Goal: Task Accomplishment & Management: Use online tool/utility

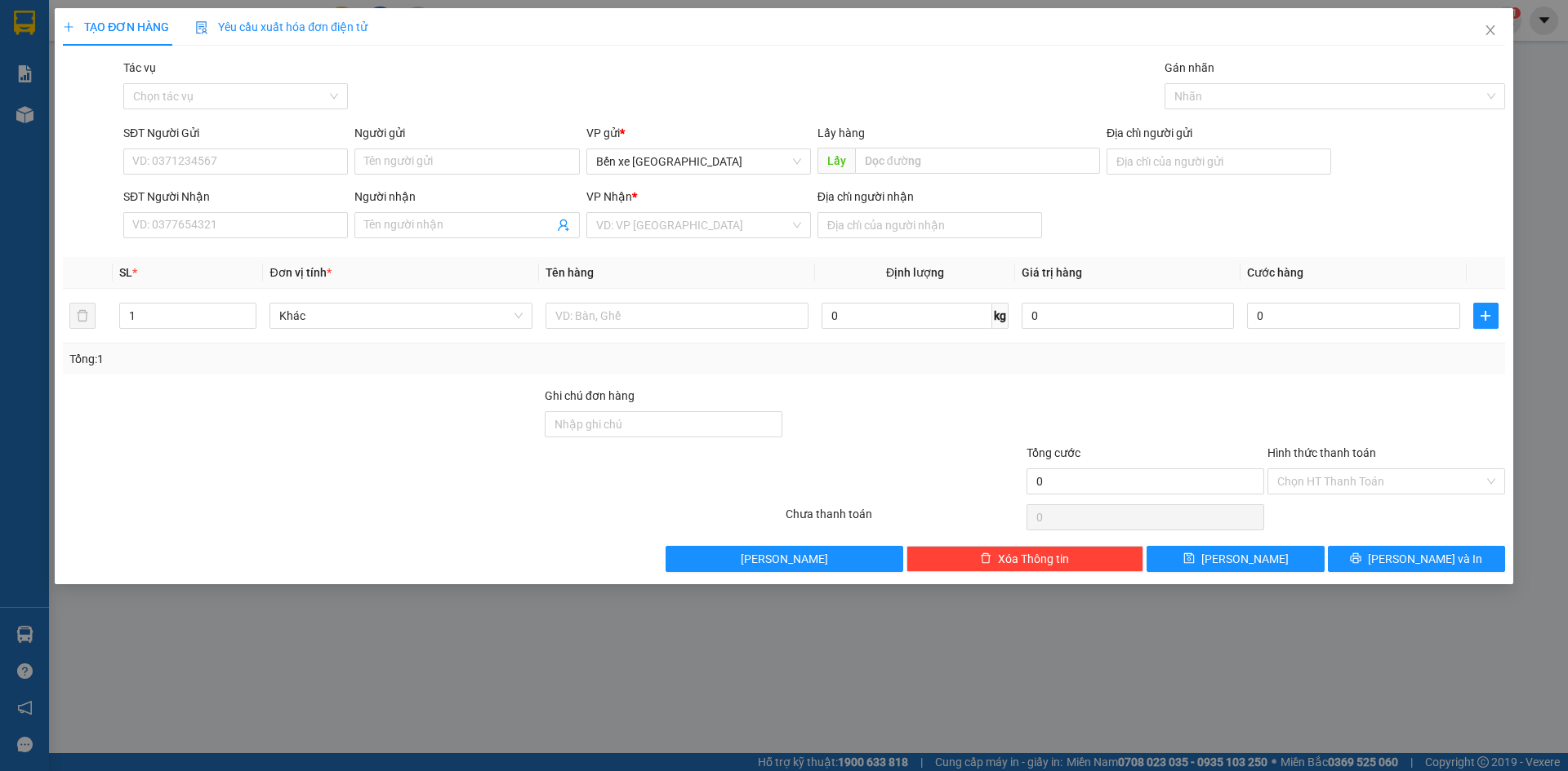
click at [293, 144] on div "SĐT Người Gửi" at bounding box center [236, 136] width 225 height 24
click at [294, 163] on input "SĐT Người Gửi" at bounding box center [236, 162] width 225 height 26
click at [663, 158] on span "Bến xe [GEOGRAPHIC_DATA]" at bounding box center [698, 161] width 205 height 24
type input "0983556223"
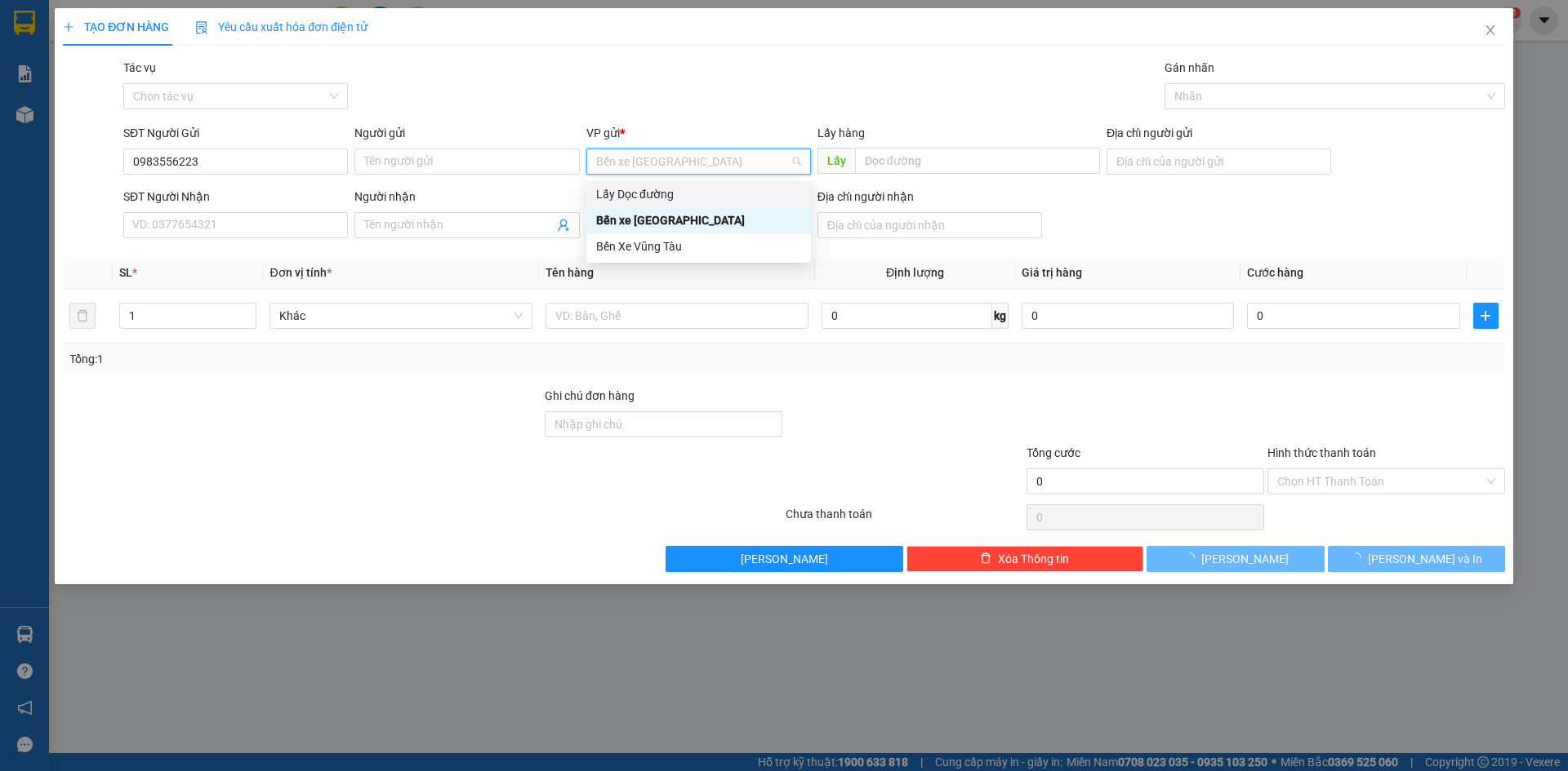
click at [656, 195] on div "Lấy Dọc đường" at bounding box center [698, 194] width 205 height 18
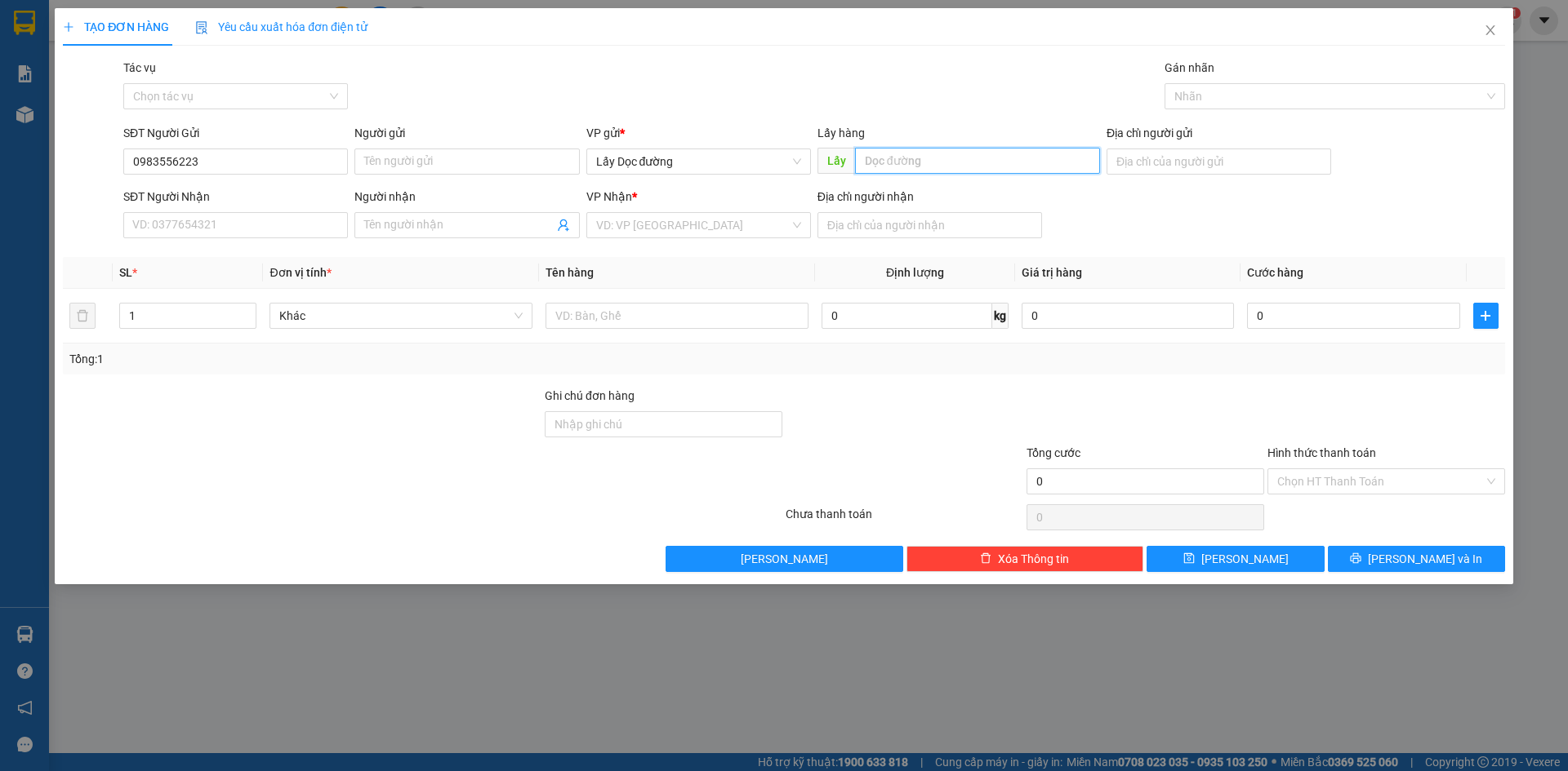
click at [902, 160] on input "text" at bounding box center [977, 161] width 245 height 26
type input "ông đô"
click at [768, 228] on input "search" at bounding box center [693, 225] width 193 height 24
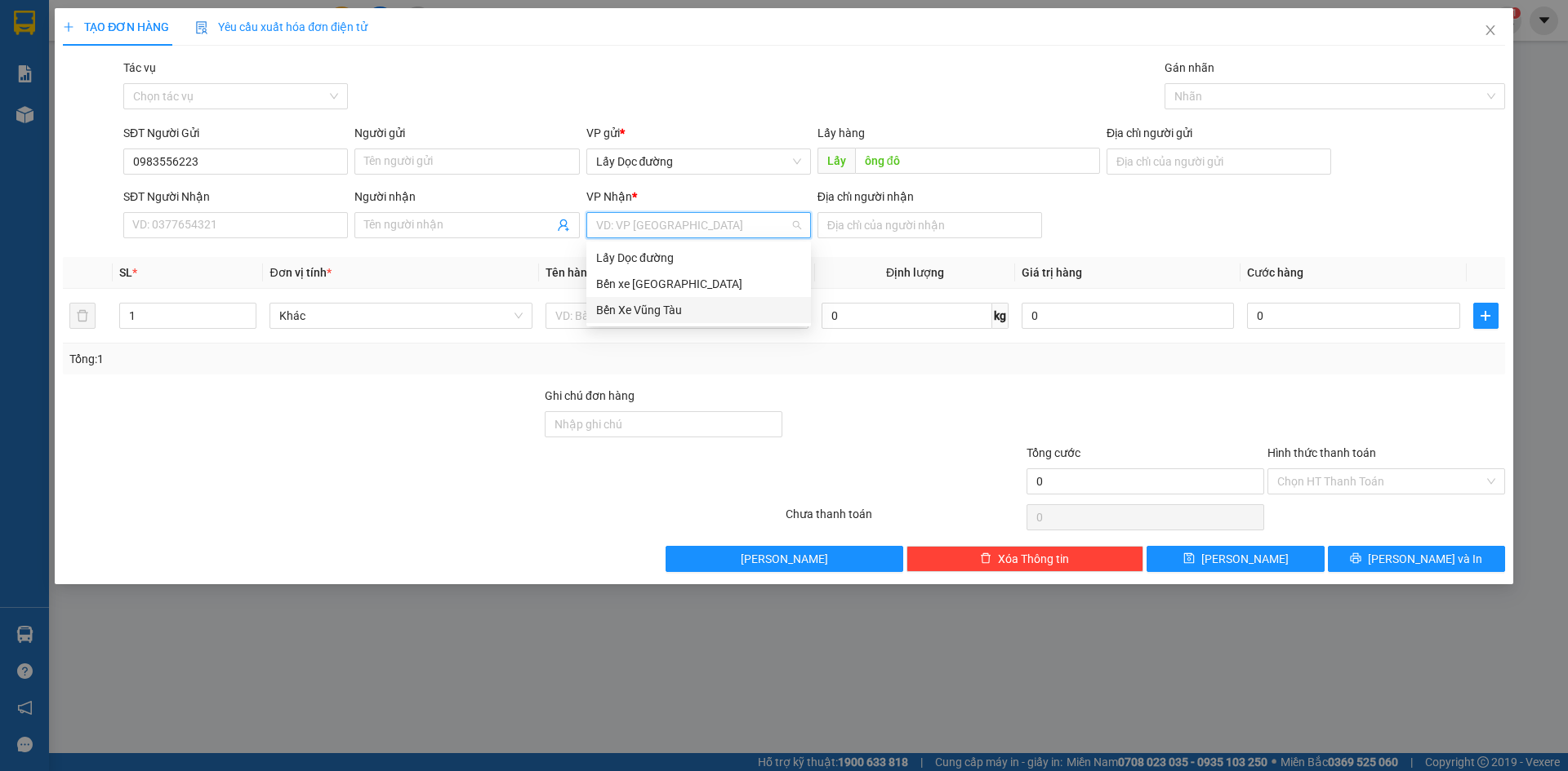
click at [705, 311] on div "Bến Xe Vũng Tàu" at bounding box center [698, 310] width 205 height 18
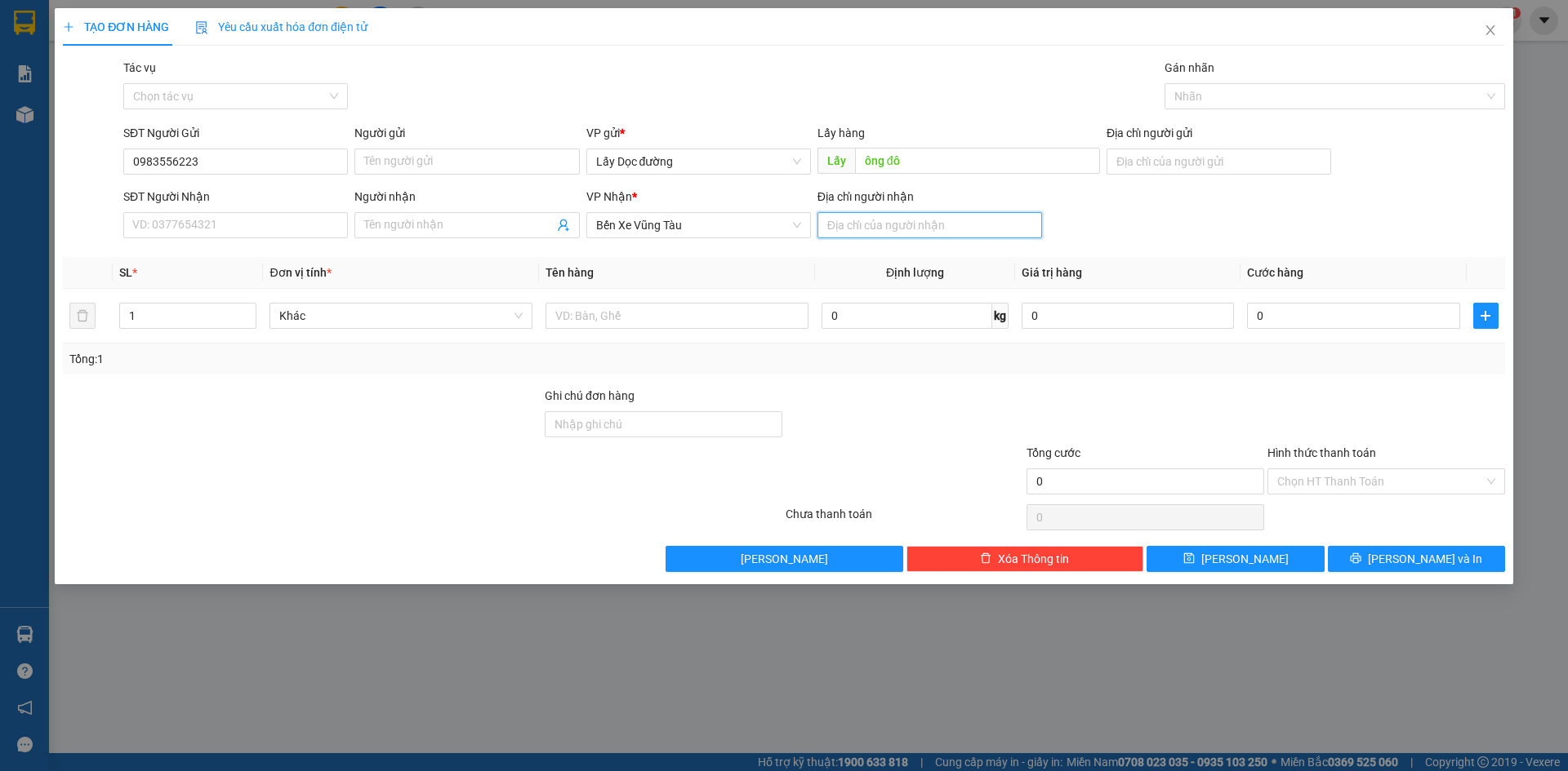
click at [839, 228] on input "Địa chỉ người nhận" at bounding box center [930, 225] width 225 height 26
type input "nhơn trạch"
click at [795, 313] on input "text" at bounding box center [676, 315] width 263 height 26
type input "1T"
click at [1240, 555] on span "[PERSON_NAME]" at bounding box center [1245, 559] width 88 height 18
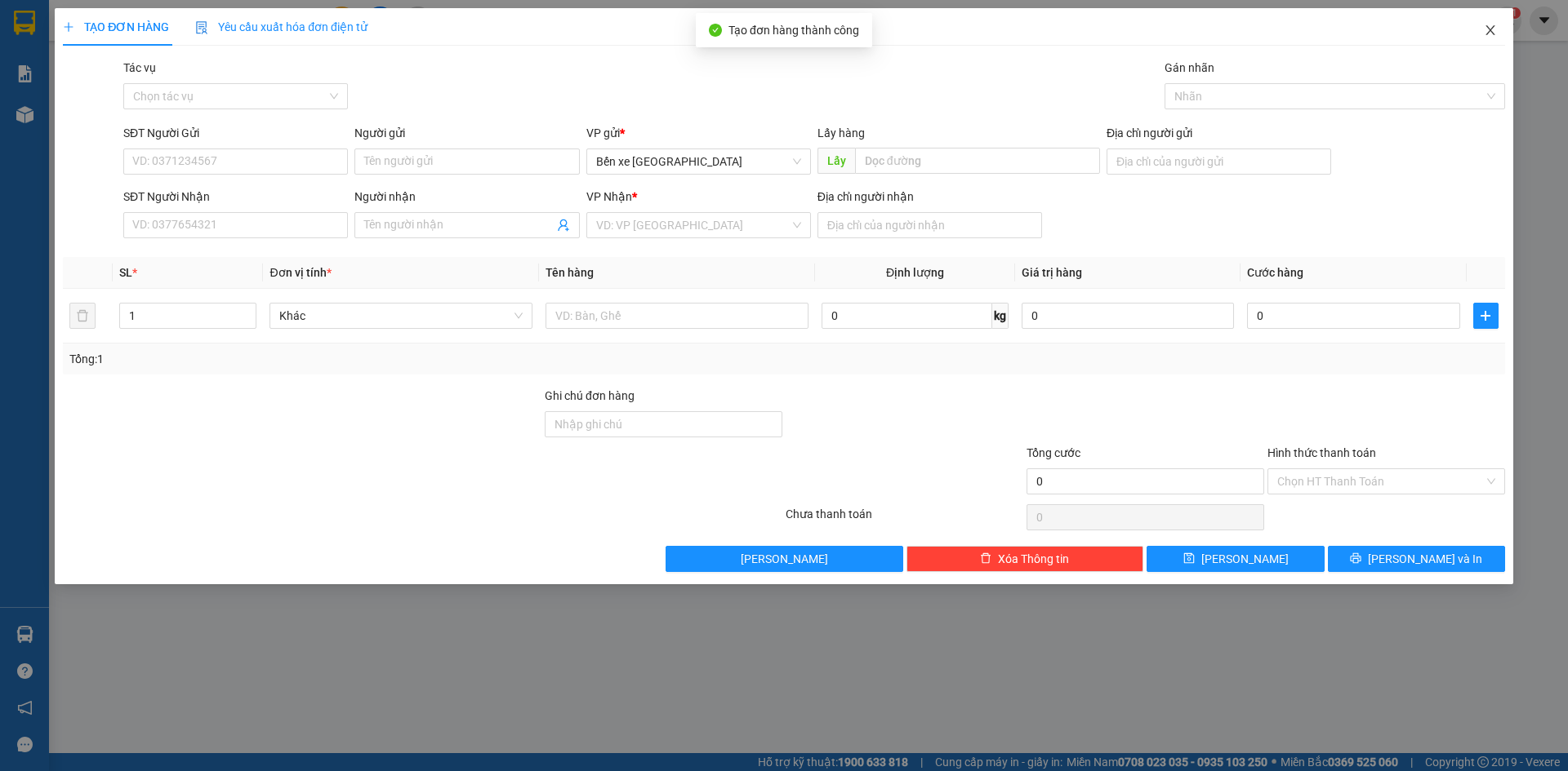
click at [1481, 33] on span "Close" at bounding box center [1491, 31] width 46 height 46
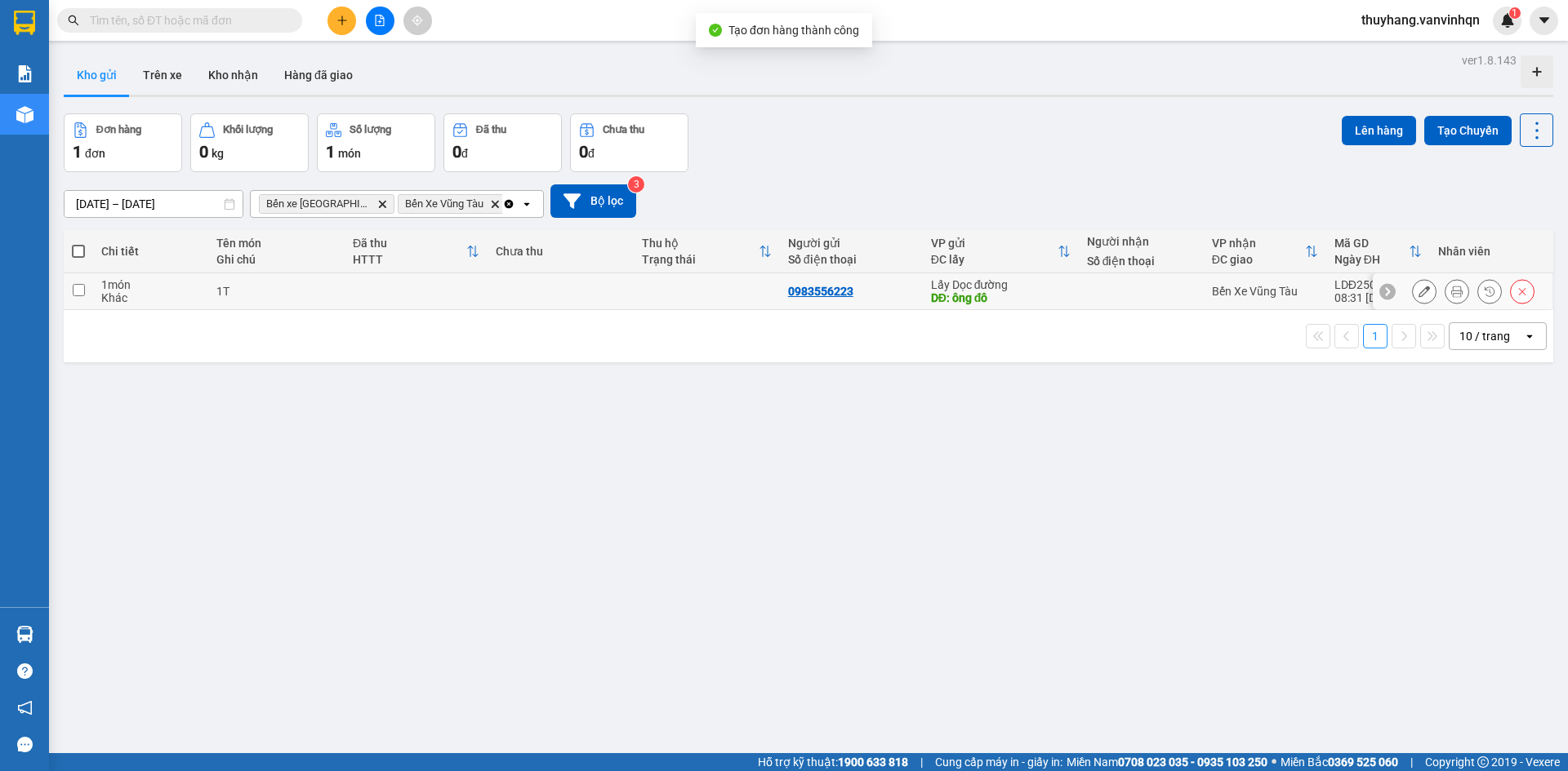
click at [201, 298] on td "1 món Khác" at bounding box center [151, 291] width 115 height 37
checkbox input "true"
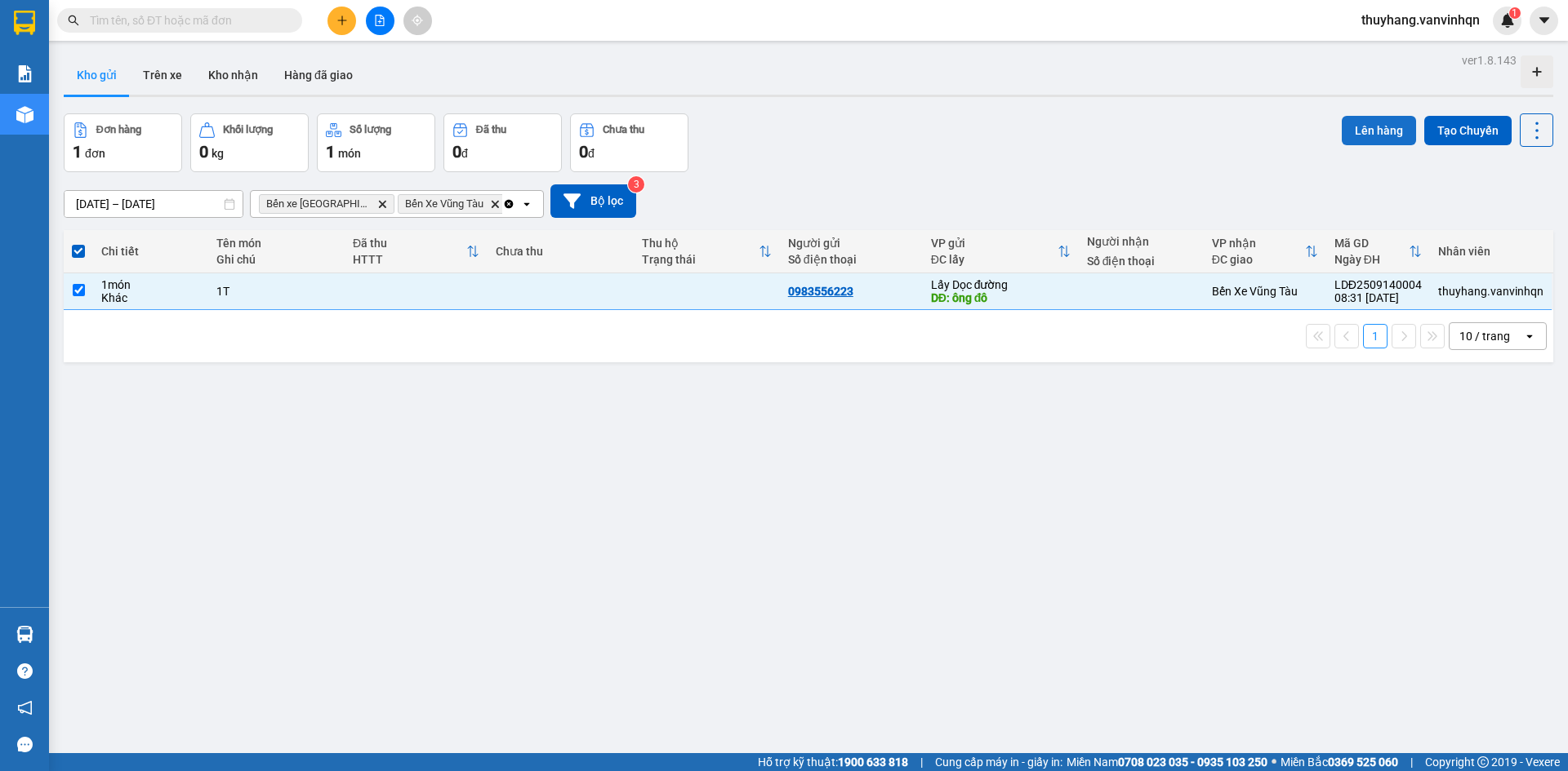
click at [1345, 137] on button "Lên hàng" at bounding box center [1378, 131] width 74 height 30
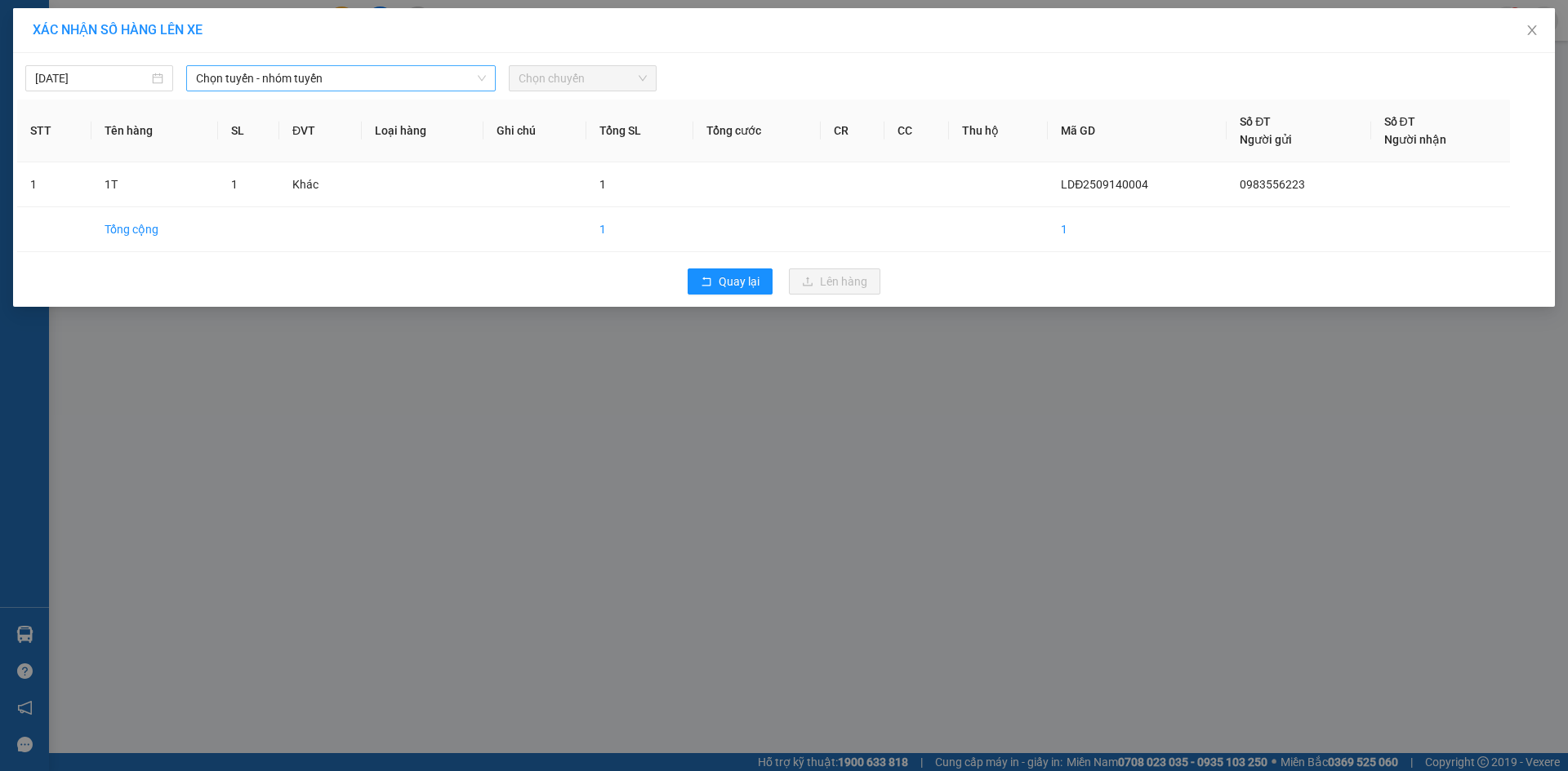
click at [254, 79] on span "Chọn tuyến - nhóm tuyến" at bounding box center [341, 78] width 290 height 24
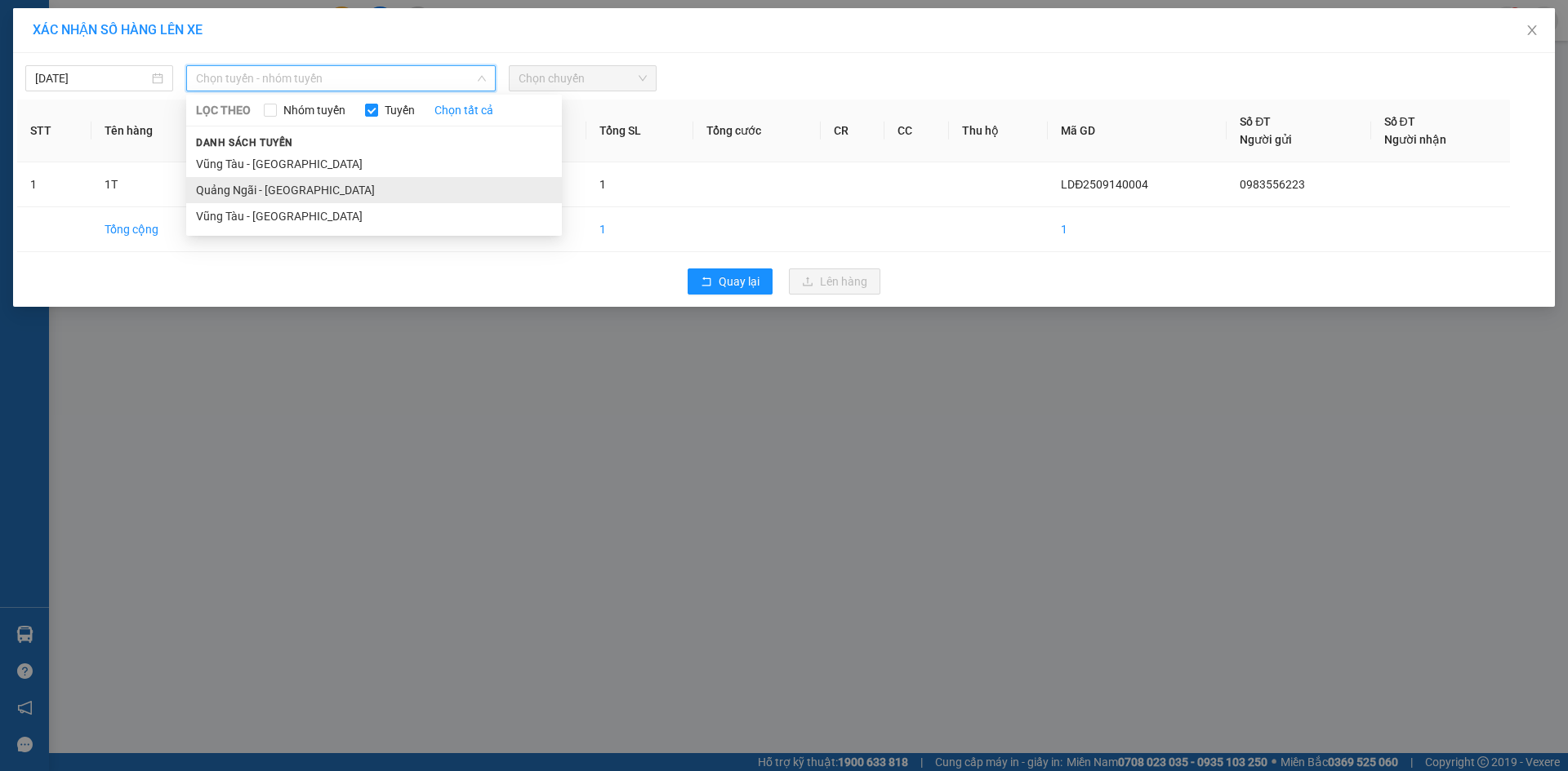
click at [293, 189] on li "Quảng Ngãi - [GEOGRAPHIC_DATA]" at bounding box center [374, 189] width 376 height 26
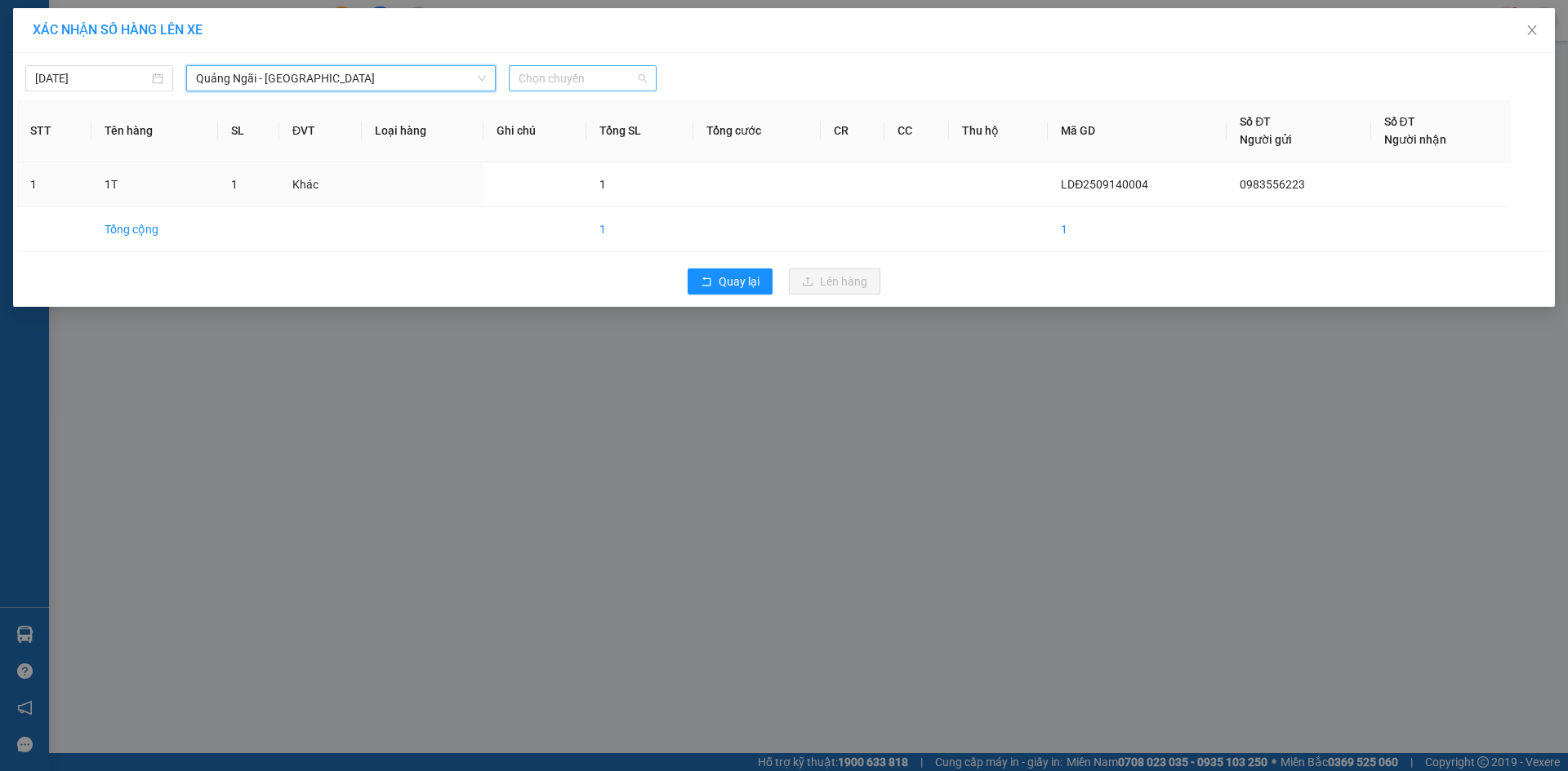
click at [575, 73] on span "Chọn chuyến" at bounding box center [582, 78] width 128 height 24
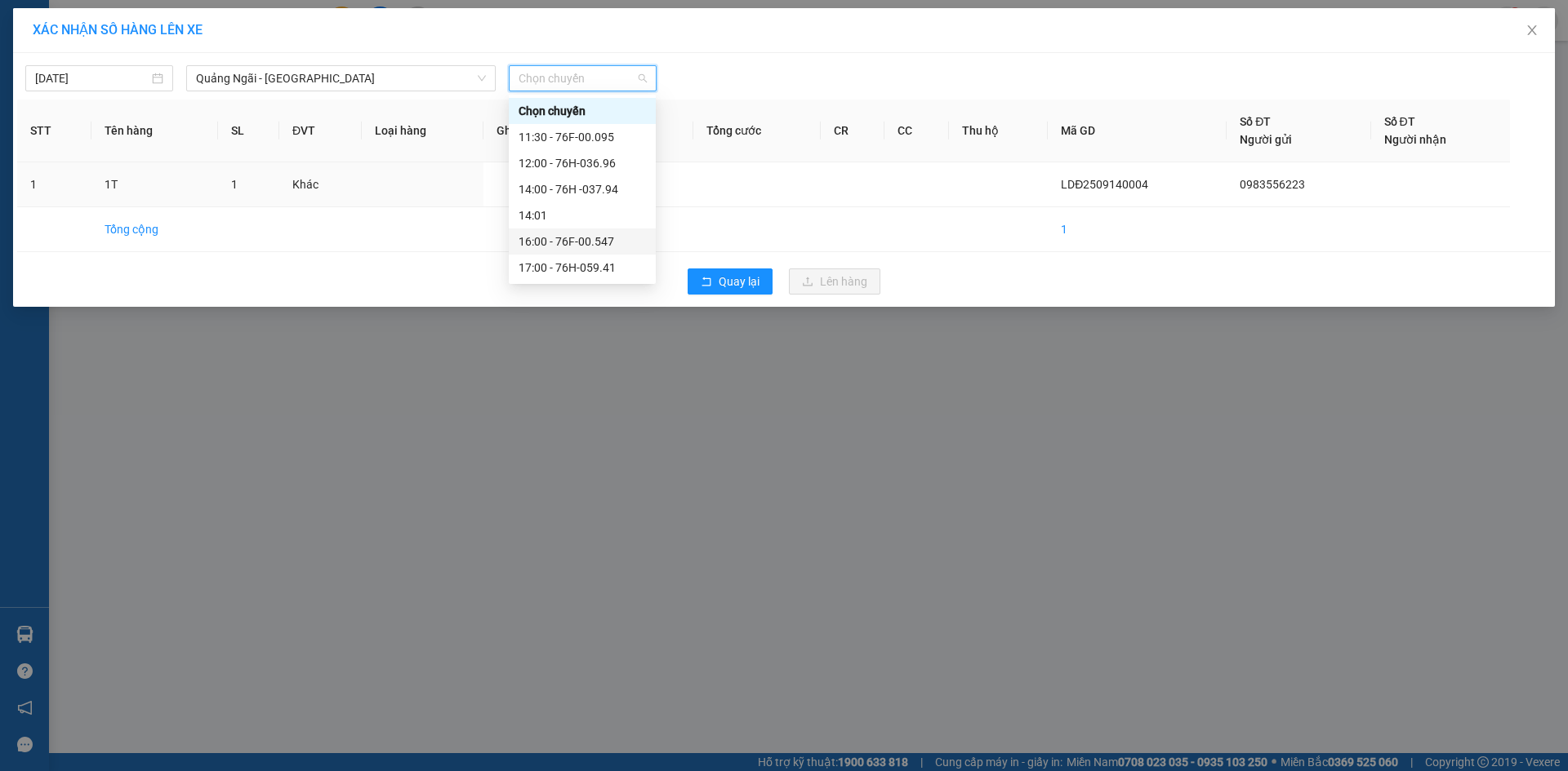
click at [615, 238] on div "16:00 - 76F-00.547" at bounding box center [582, 241] width 127 height 18
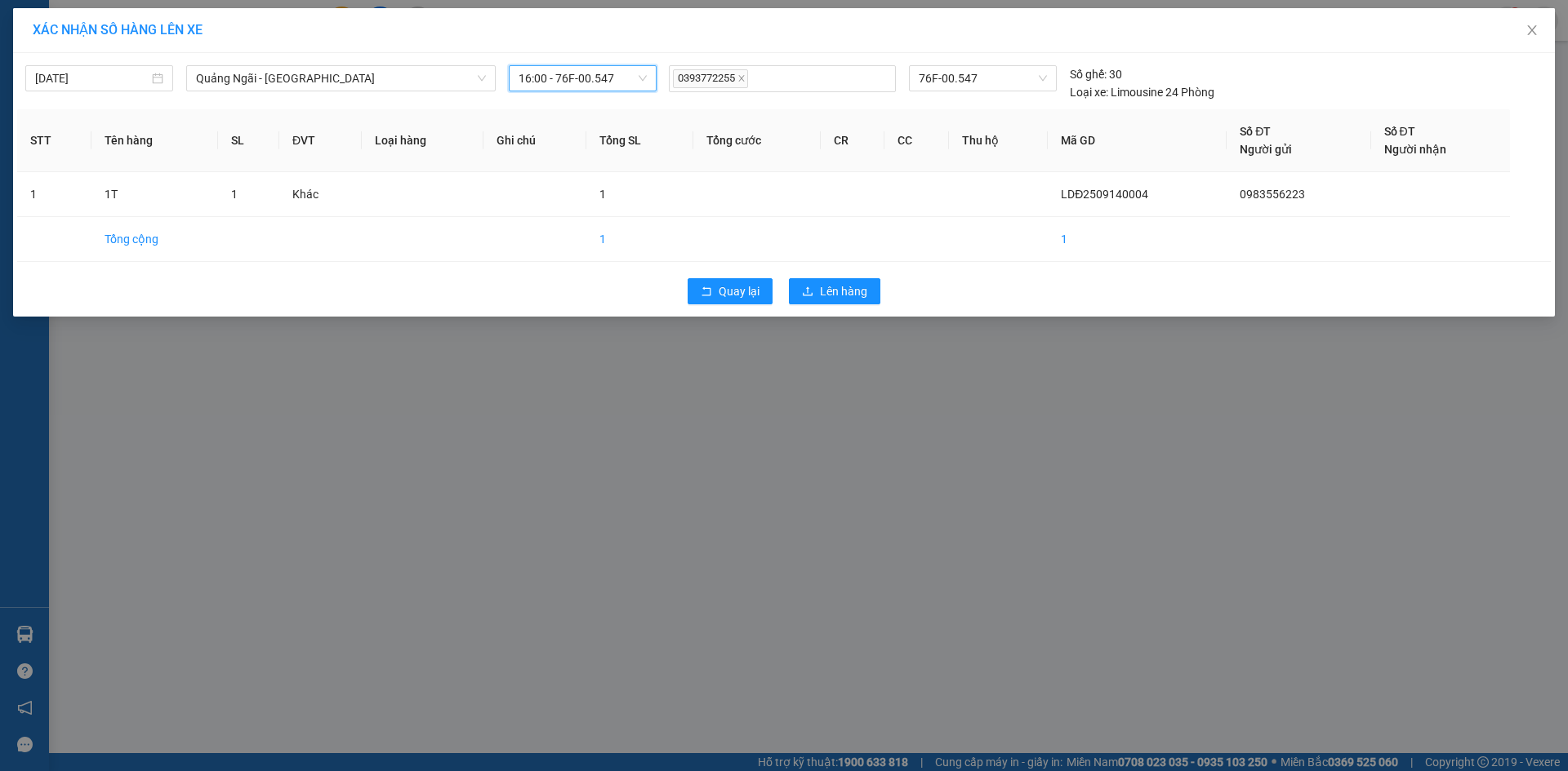
click at [562, 81] on span "16:00 - 76F-00.547" at bounding box center [582, 78] width 128 height 24
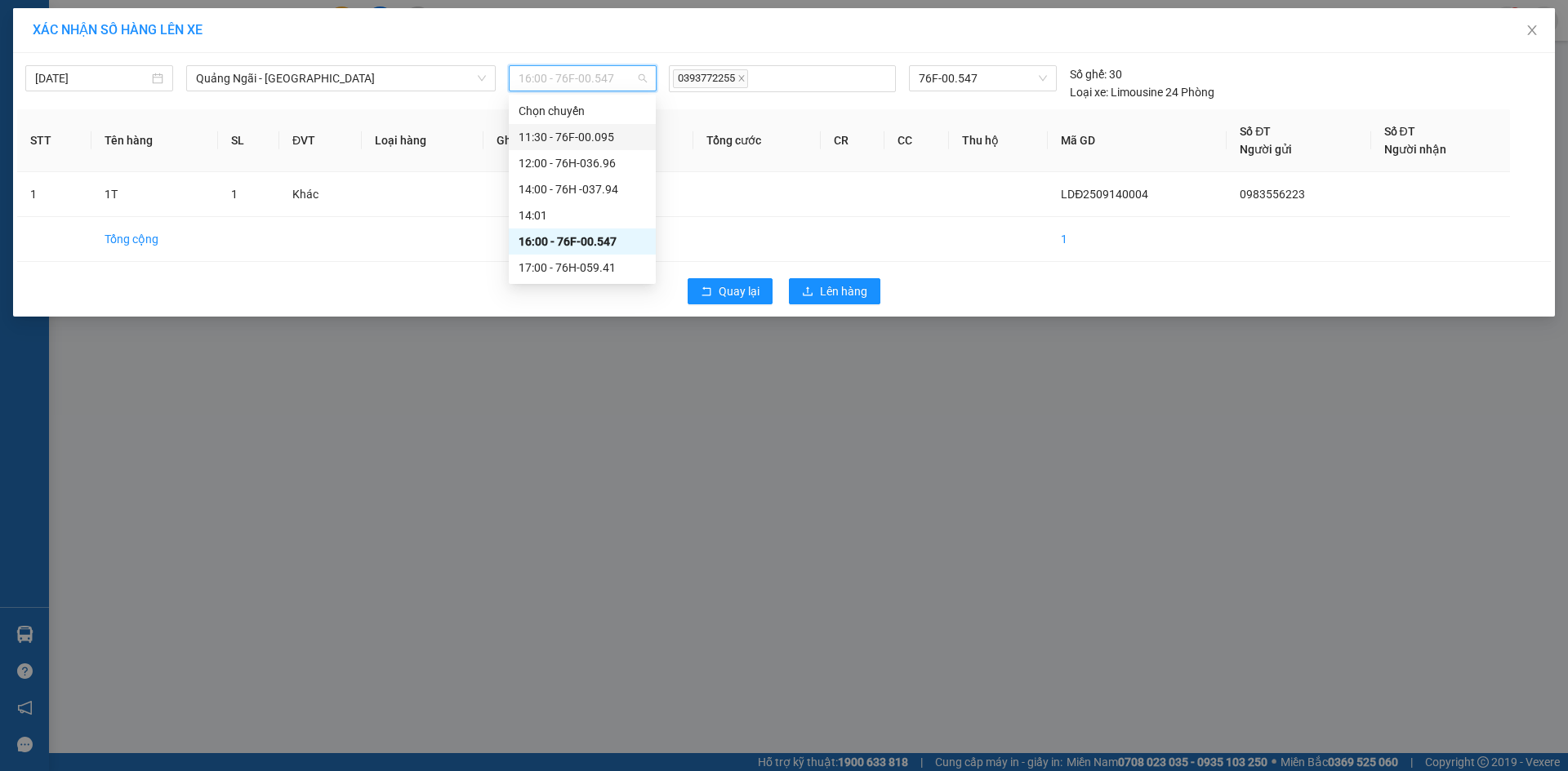
click at [588, 141] on div "11:30 - 76F-00.095" at bounding box center [582, 137] width 127 height 18
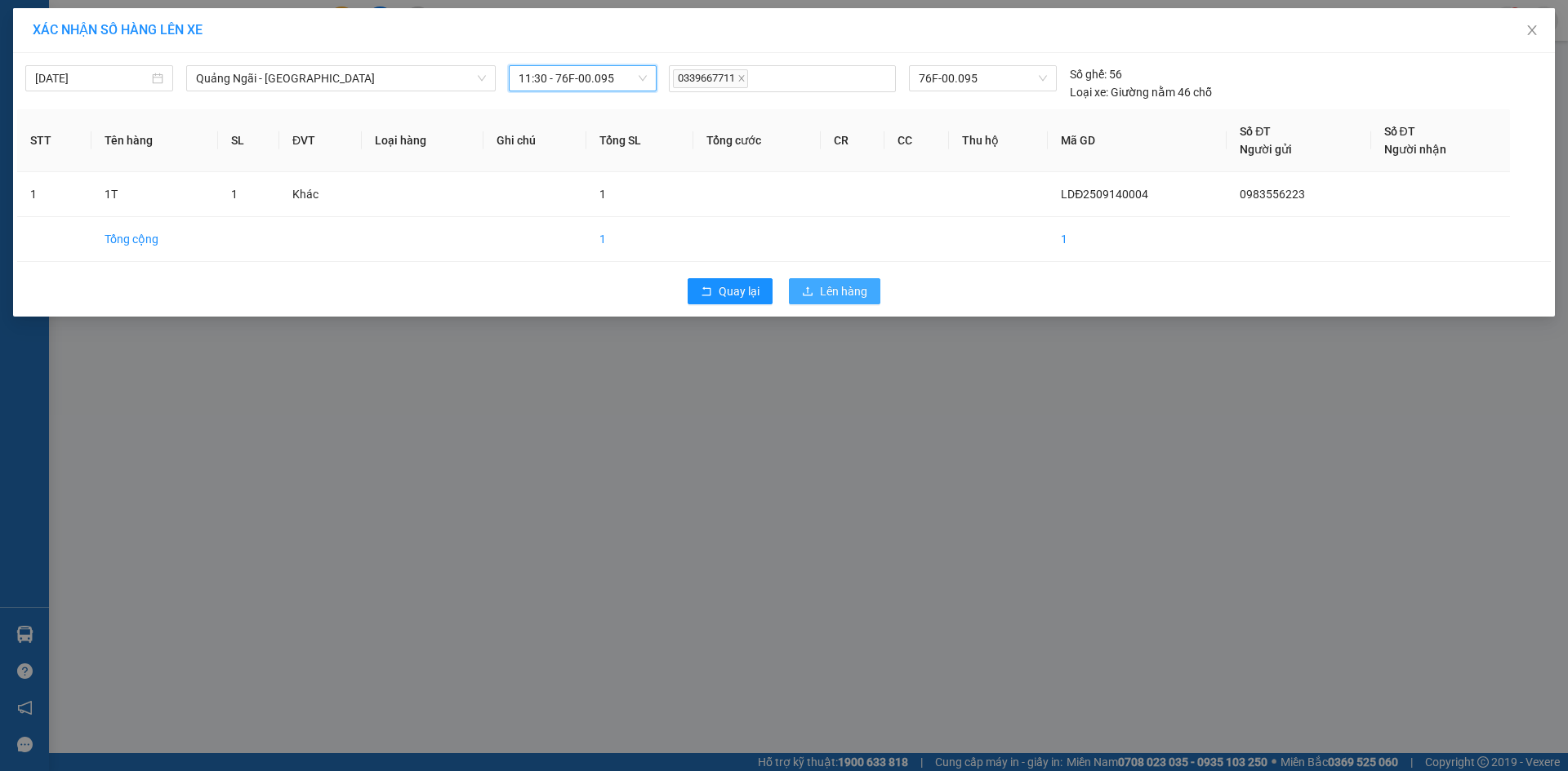
click at [868, 289] on button "Lên hàng" at bounding box center [834, 291] width 91 height 26
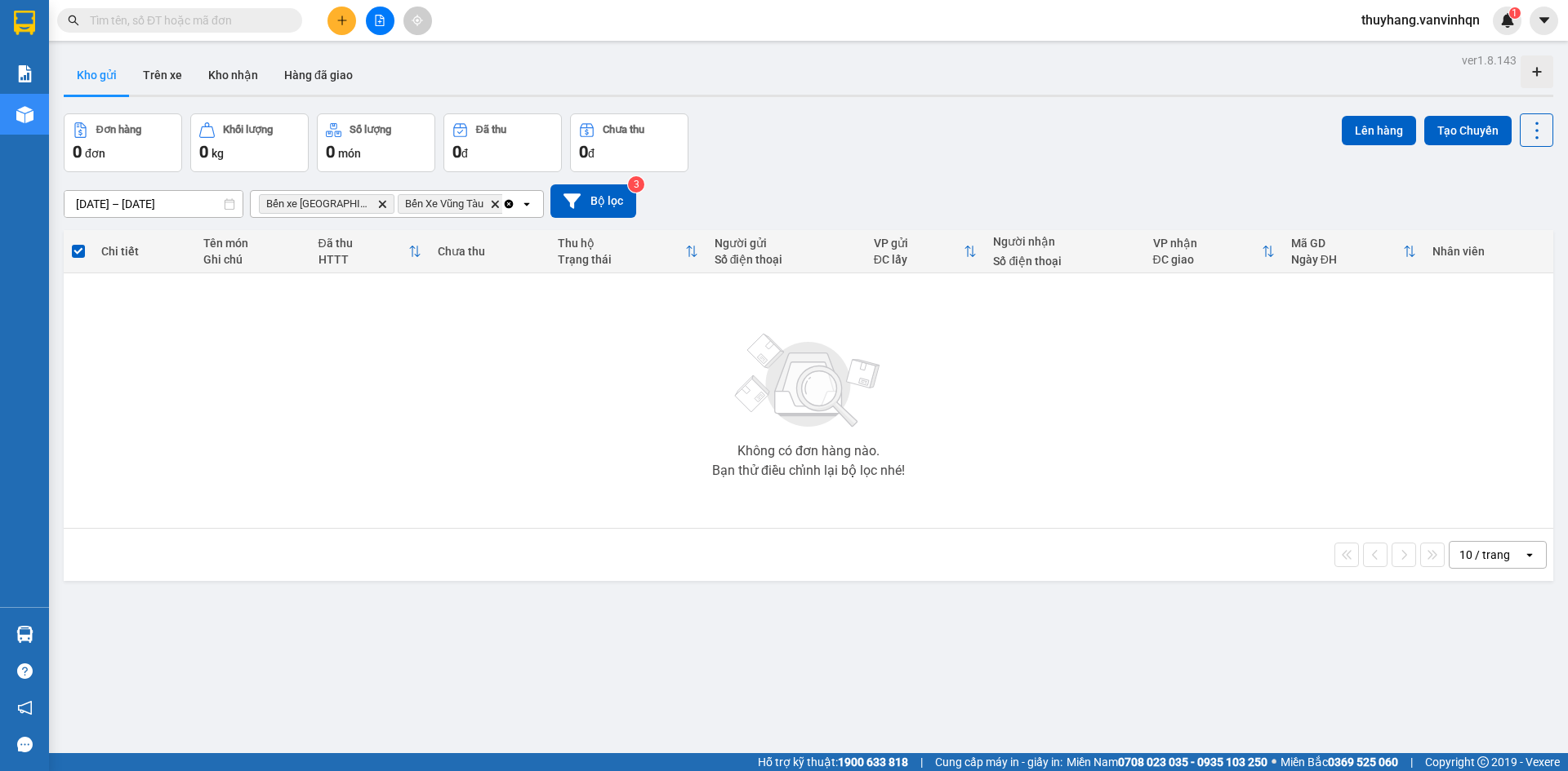
click at [343, 18] on icon "plus" at bounding box center [342, 20] width 12 height 12
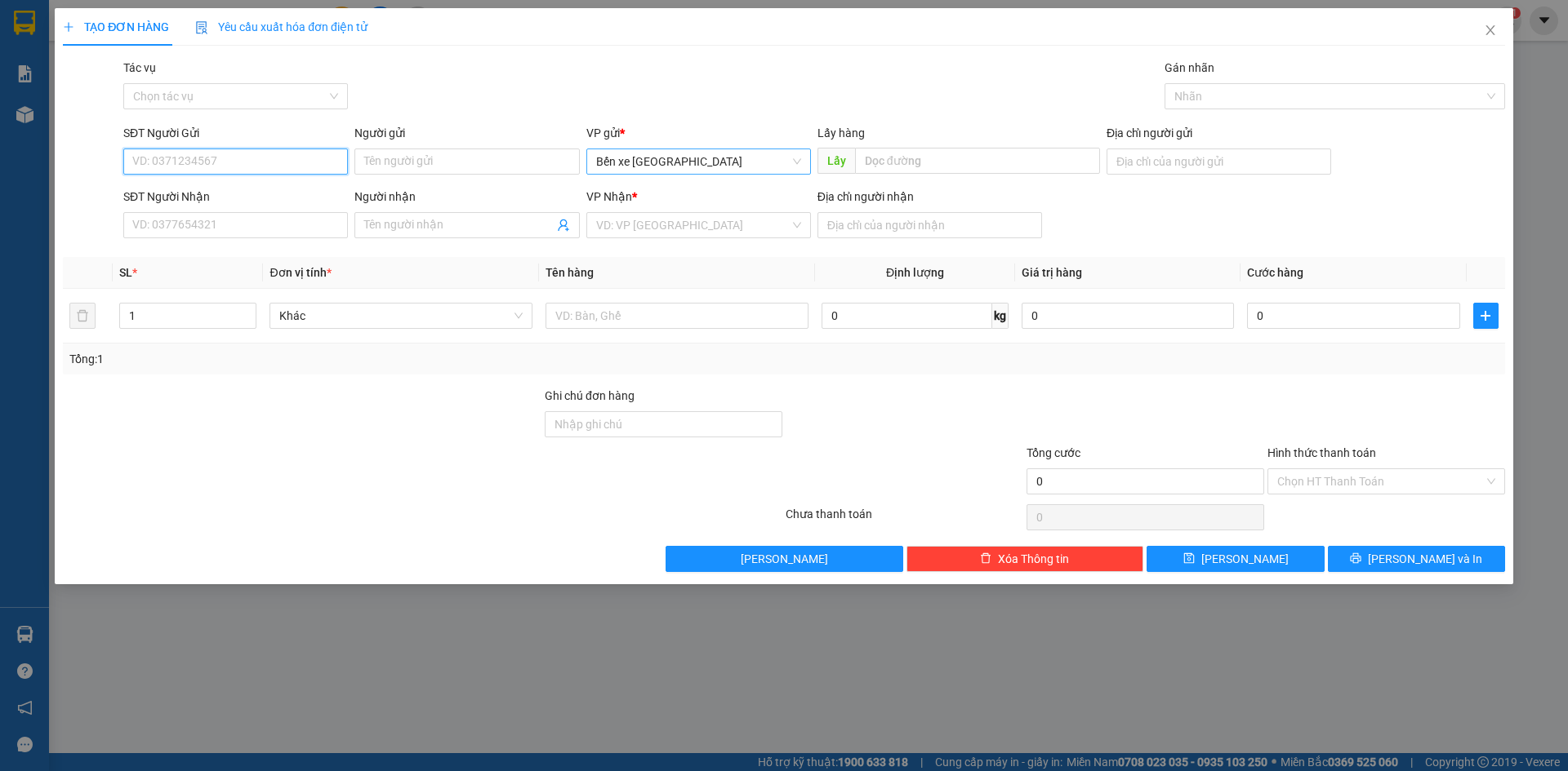
click at [660, 165] on span "Bến xe [GEOGRAPHIC_DATA]" at bounding box center [698, 161] width 205 height 24
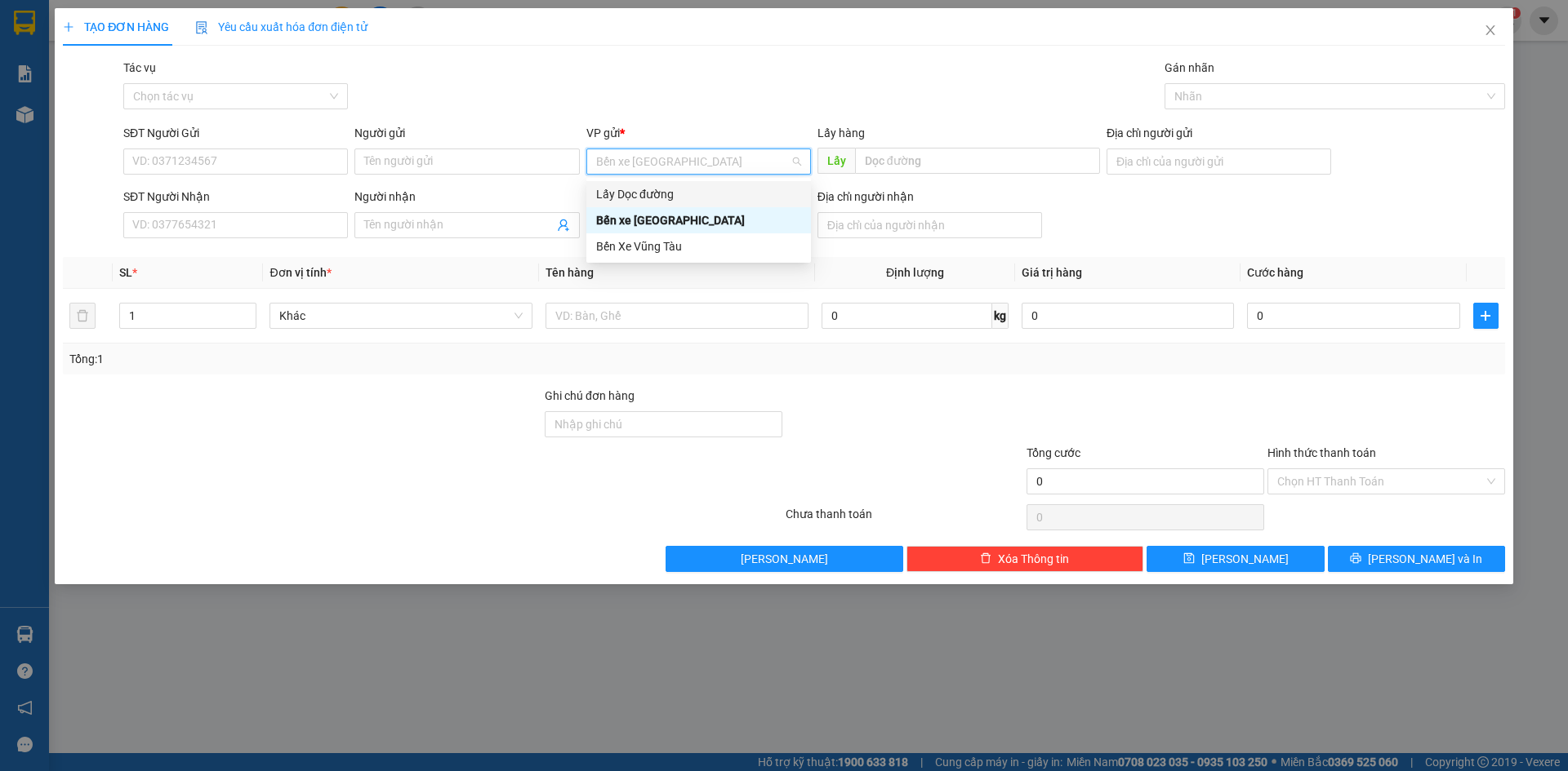
click at [665, 202] on div "Lấy Dọc đường" at bounding box center [698, 194] width 205 height 18
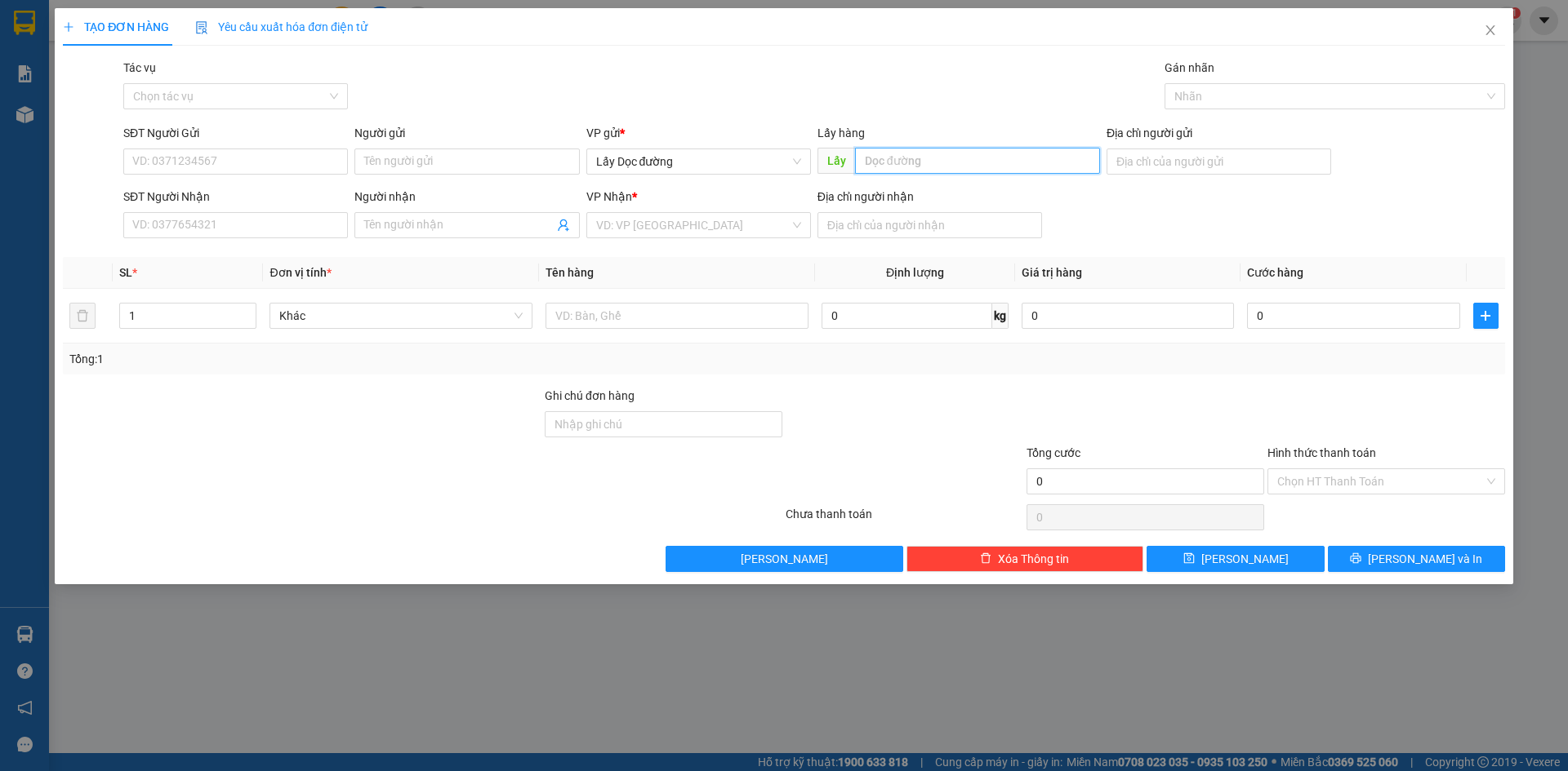
click at [881, 159] on input "text" at bounding box center [977, 161] width 245 height 26
type input "TUY PHƯỚC"
click at [670, 225] on input "search" at bounding box center [693, 225] width 193 height 24
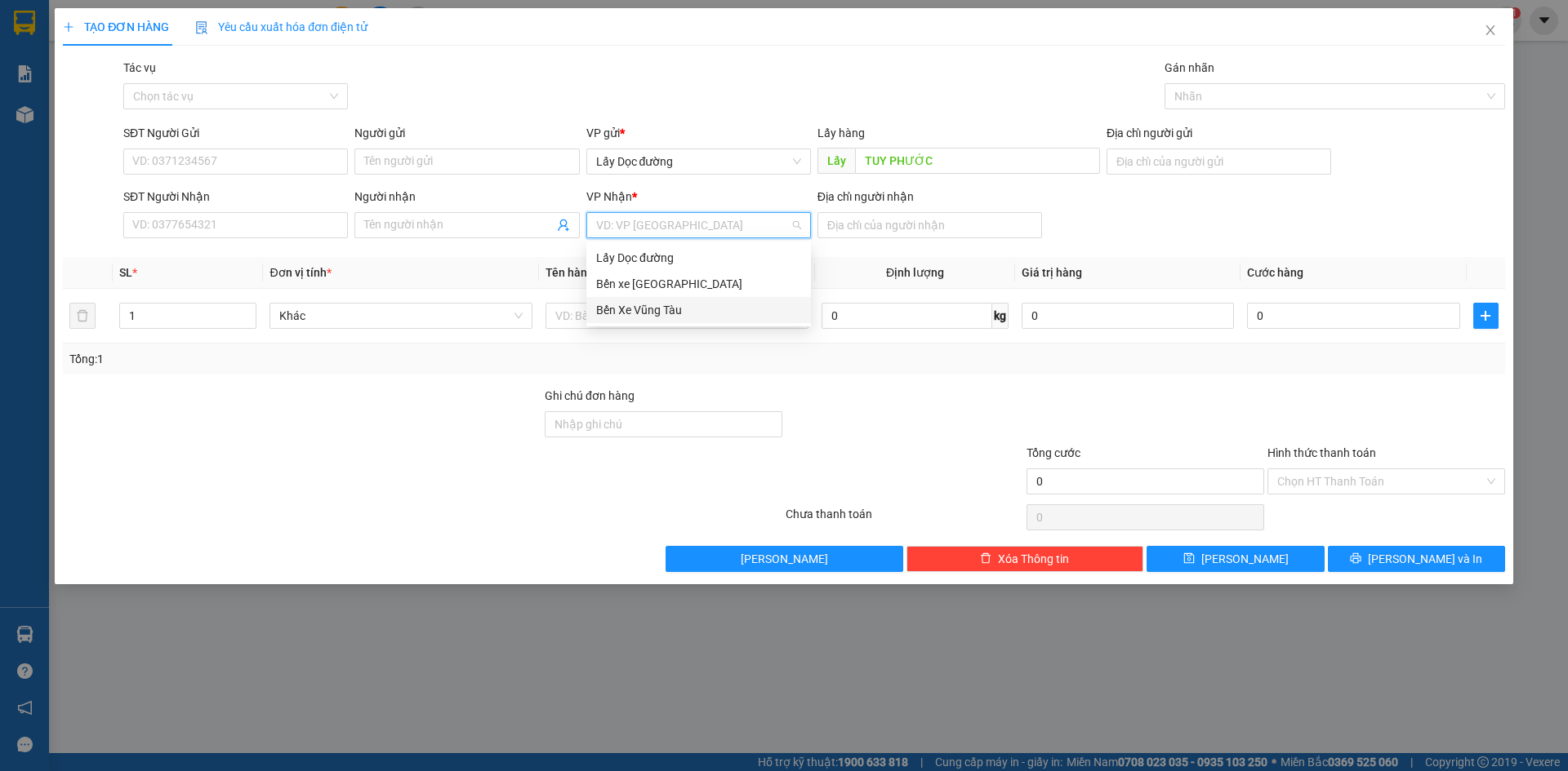
click at [660, 314] on div "Bến Xe Vũng Tàu" at bounding box center [698, 310] width 205 height 18
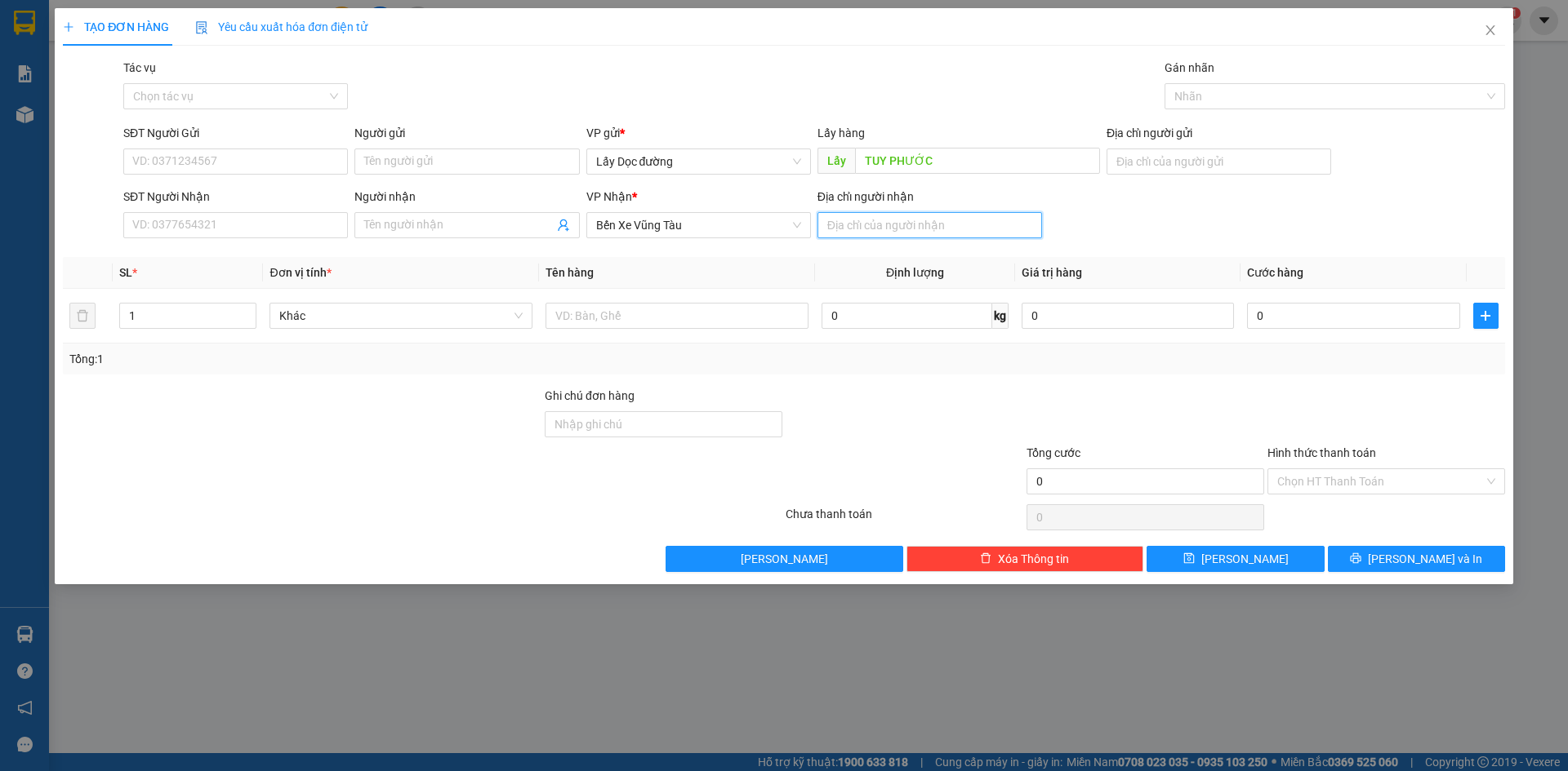
click at [879, 218] on input "Địa chỉ người nhận" at bounding box center [930, 225] width 225 height 26
type input "Hắc dịch"
click at [231, 161] on input "SĐT Người Gửi" at bounding box center [236, 162] width 225 height 26
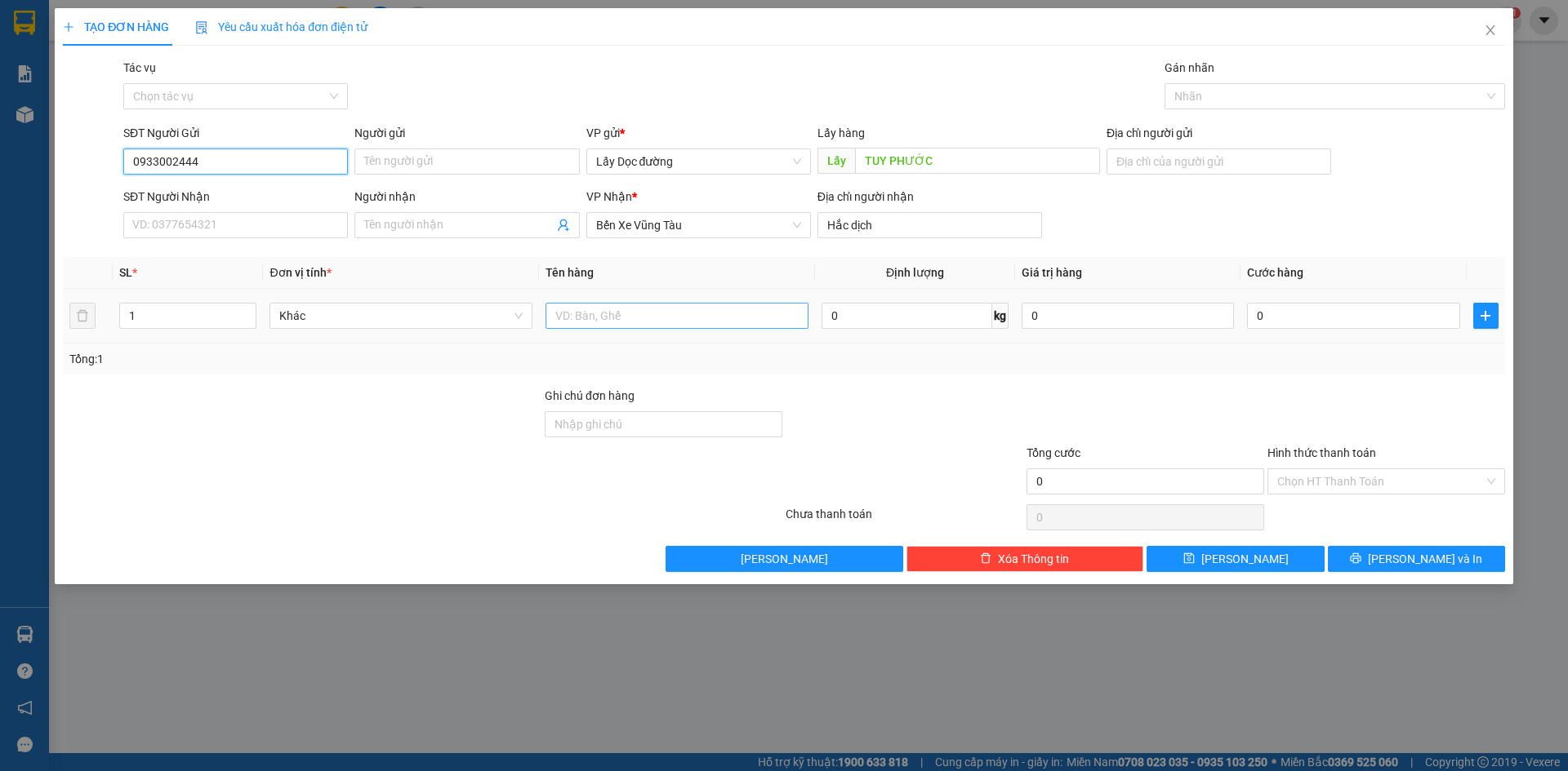
type input "0933002444"
click at [643, 311] on input "text" at bounding box center [676, 315] width 263 height 26
type input "1T"
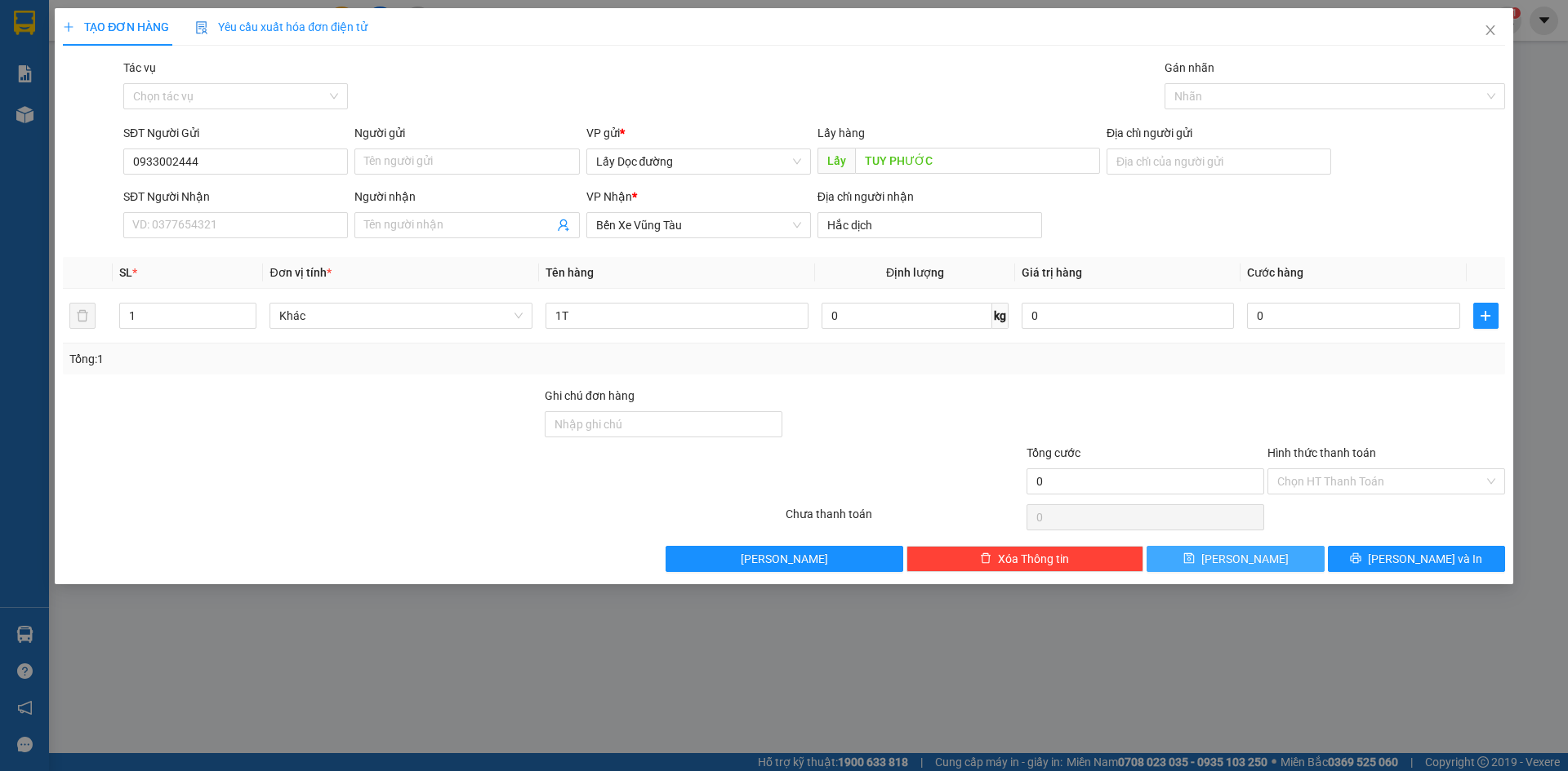
click at [1202, 549] on button "[PERSON_NAME]" at bounding box center [1235, 559] width 177 height 26
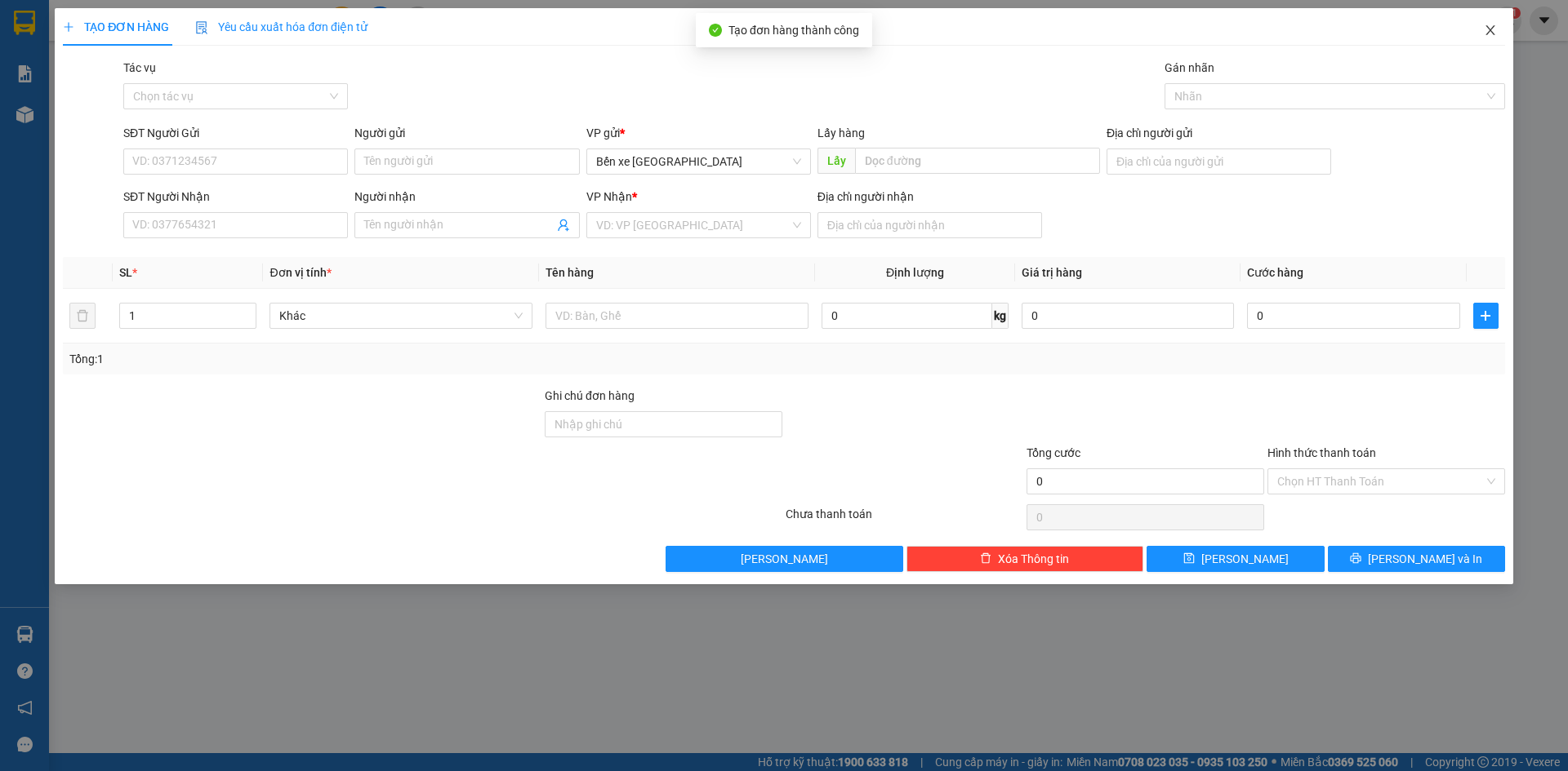
click at [1484, 30] on icon "close" at bounding box center [1491, 31] width 13 height 13
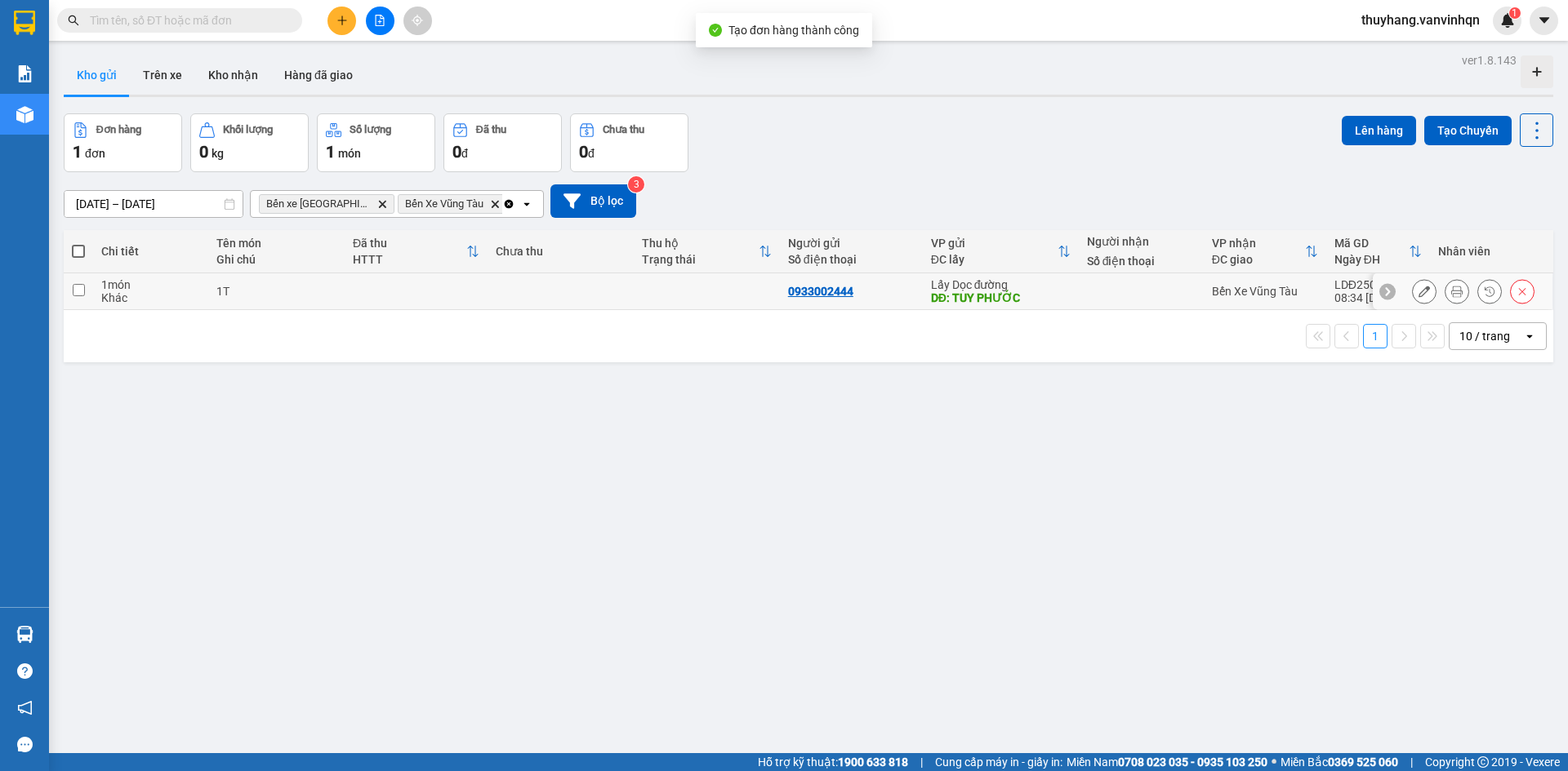
click at [248, 292] on div "1T" at bounding box center [276, 291] width 120 height 13
checkbox input "true"
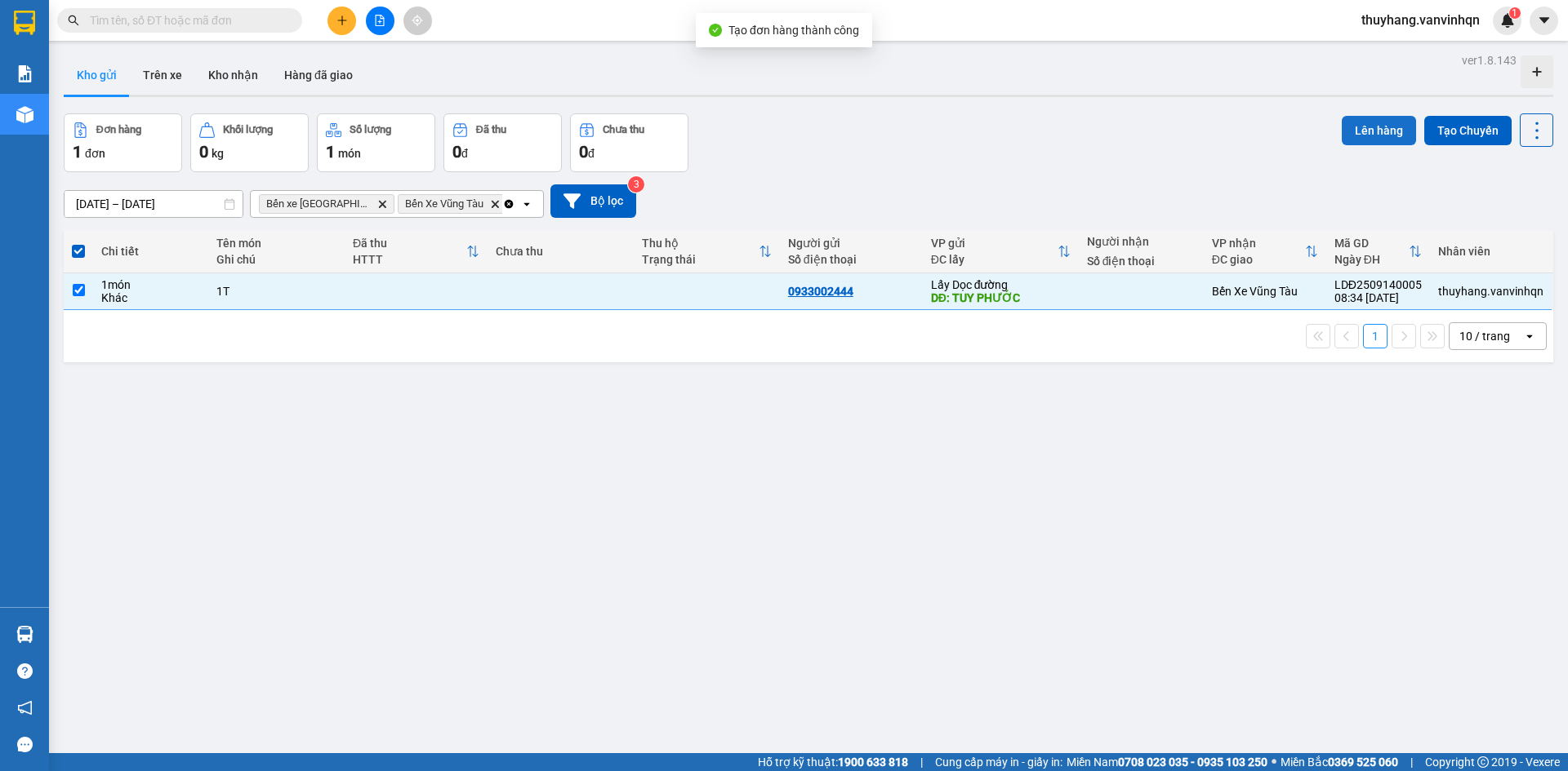
click at [1347, 130] on button "Lên hàng" at bounding box center [1378, 131] width 74 height 30
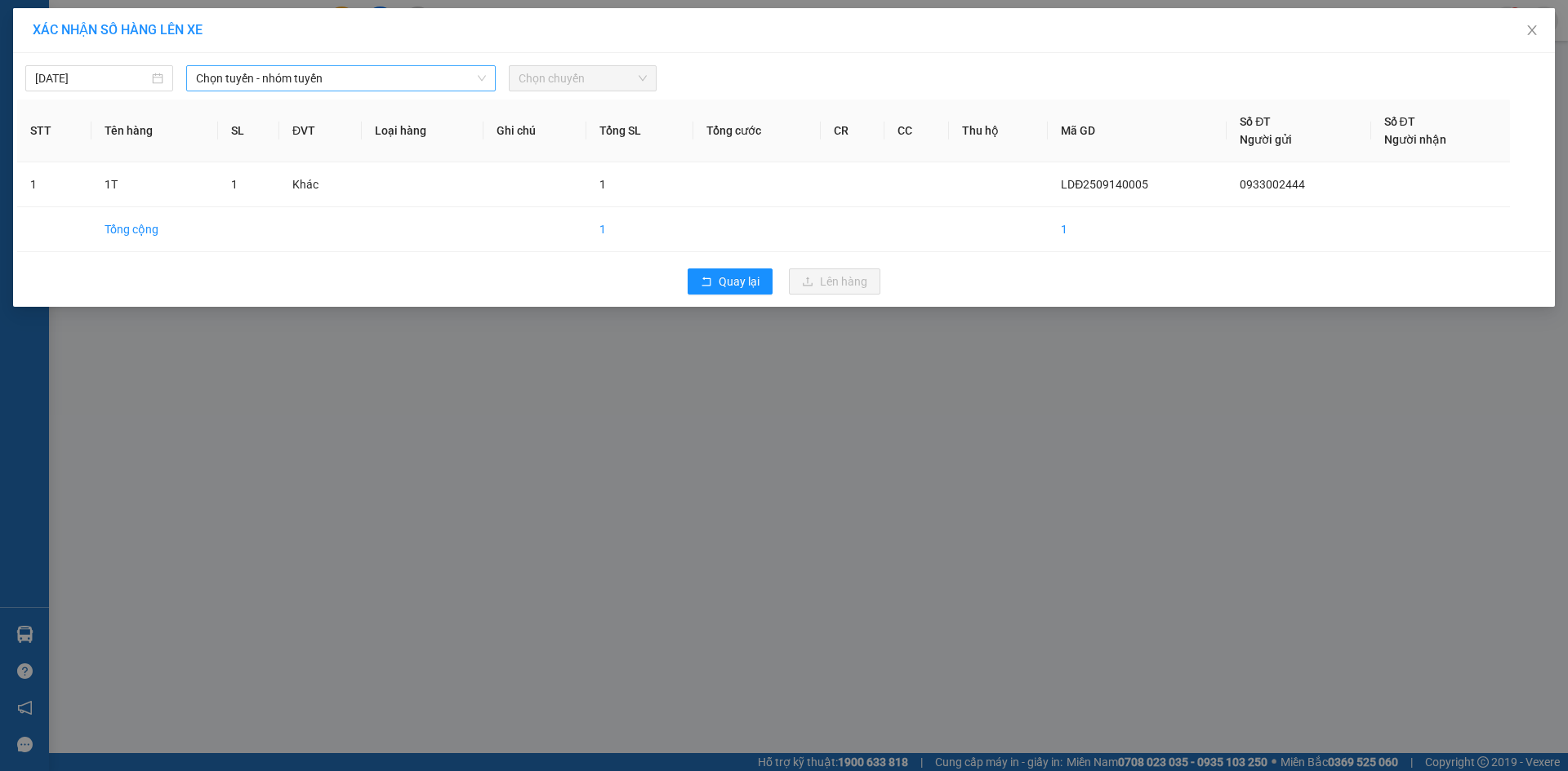
click at [422, 87] on span "Chọn tuyến - nhóm tuyến" at bounding box center [341, 78] width 290 height 24
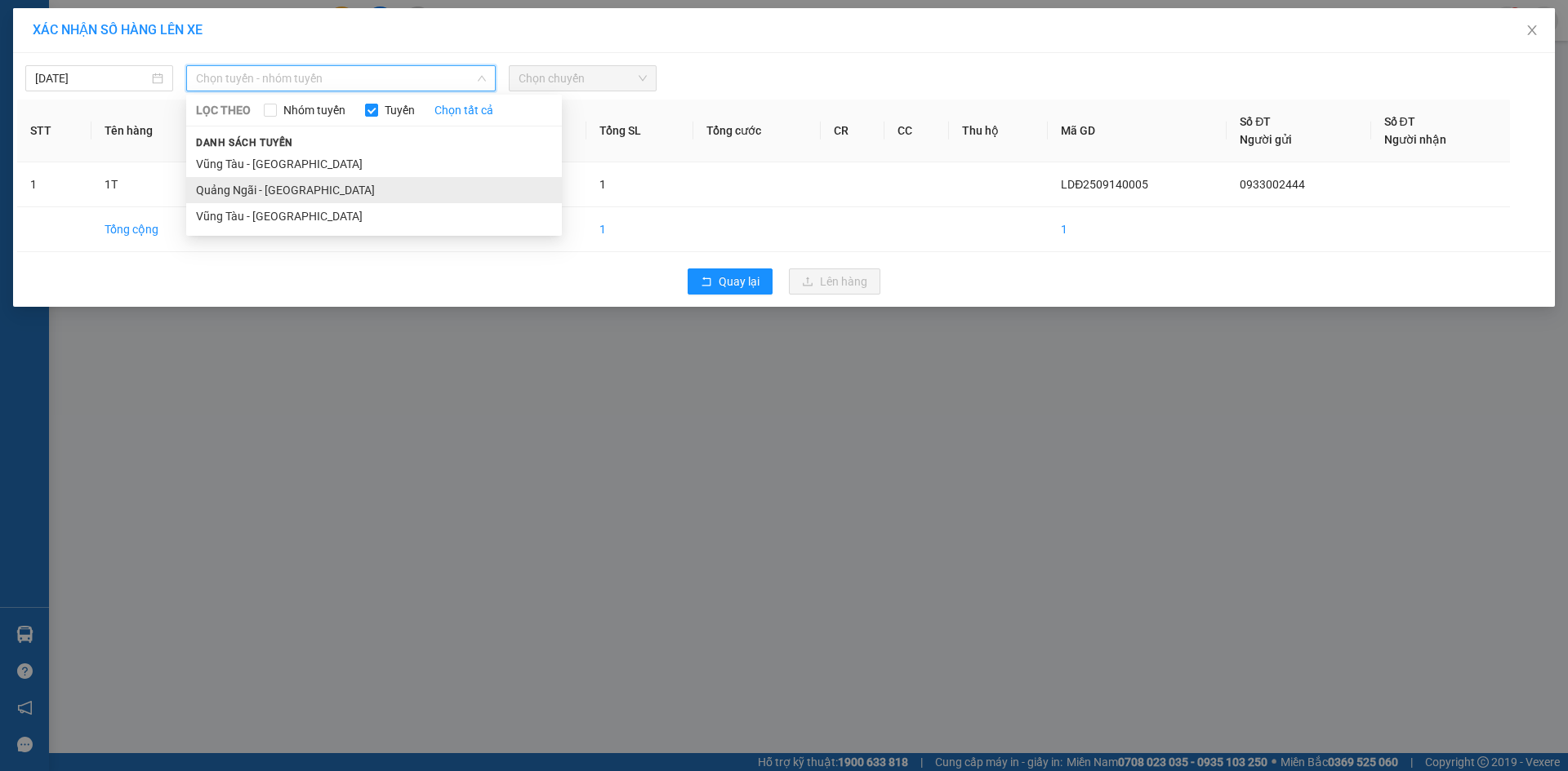
click at [390, 192] on li "Quảng Ngãi - [GEOGRAPHIC_DATA]" at bounding box center [374, 189] width 376 height 26
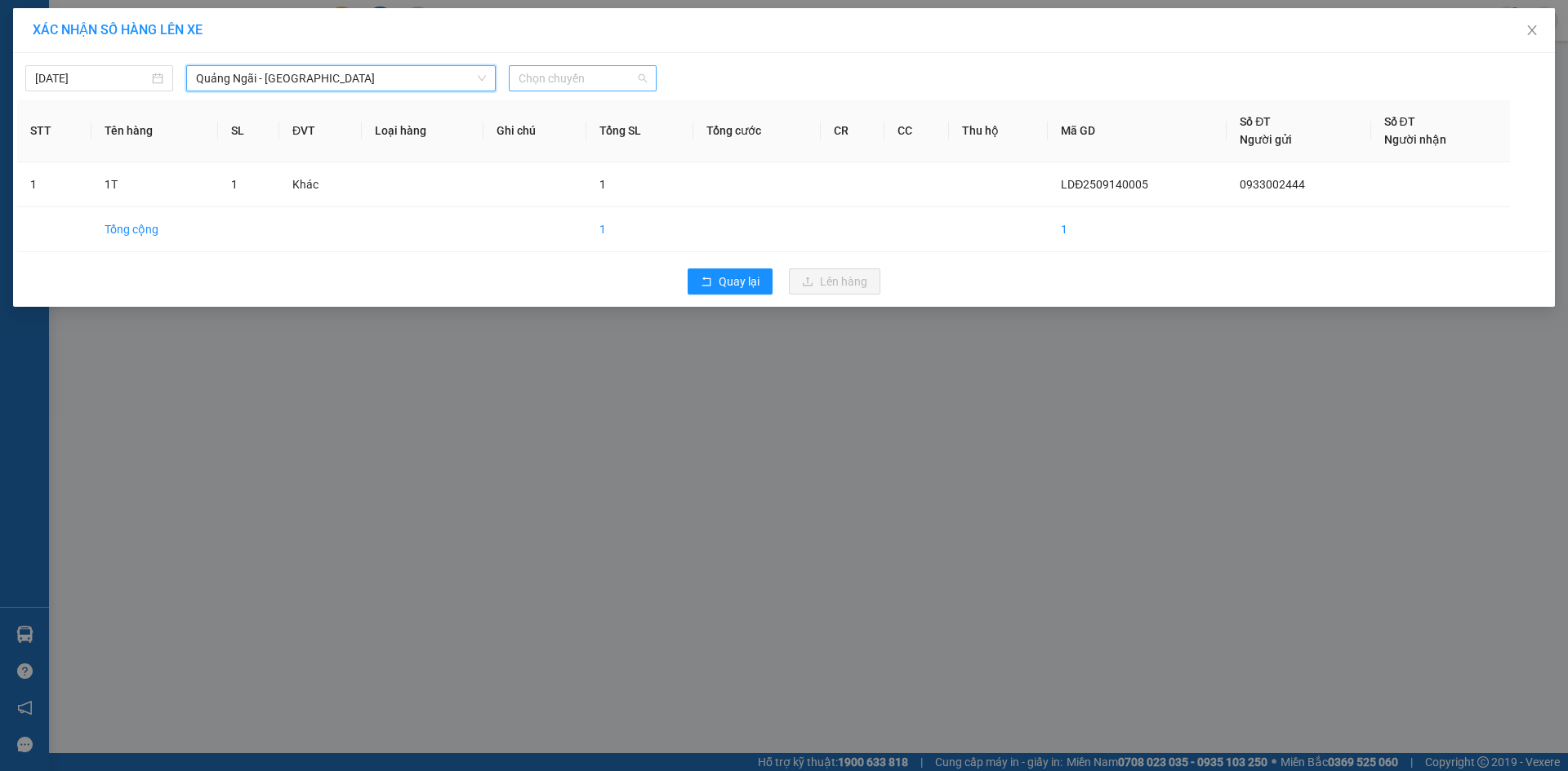
click at [582, 70] on span "Chọn chuyến" at bounding box center [582, 78] width 128 height 24
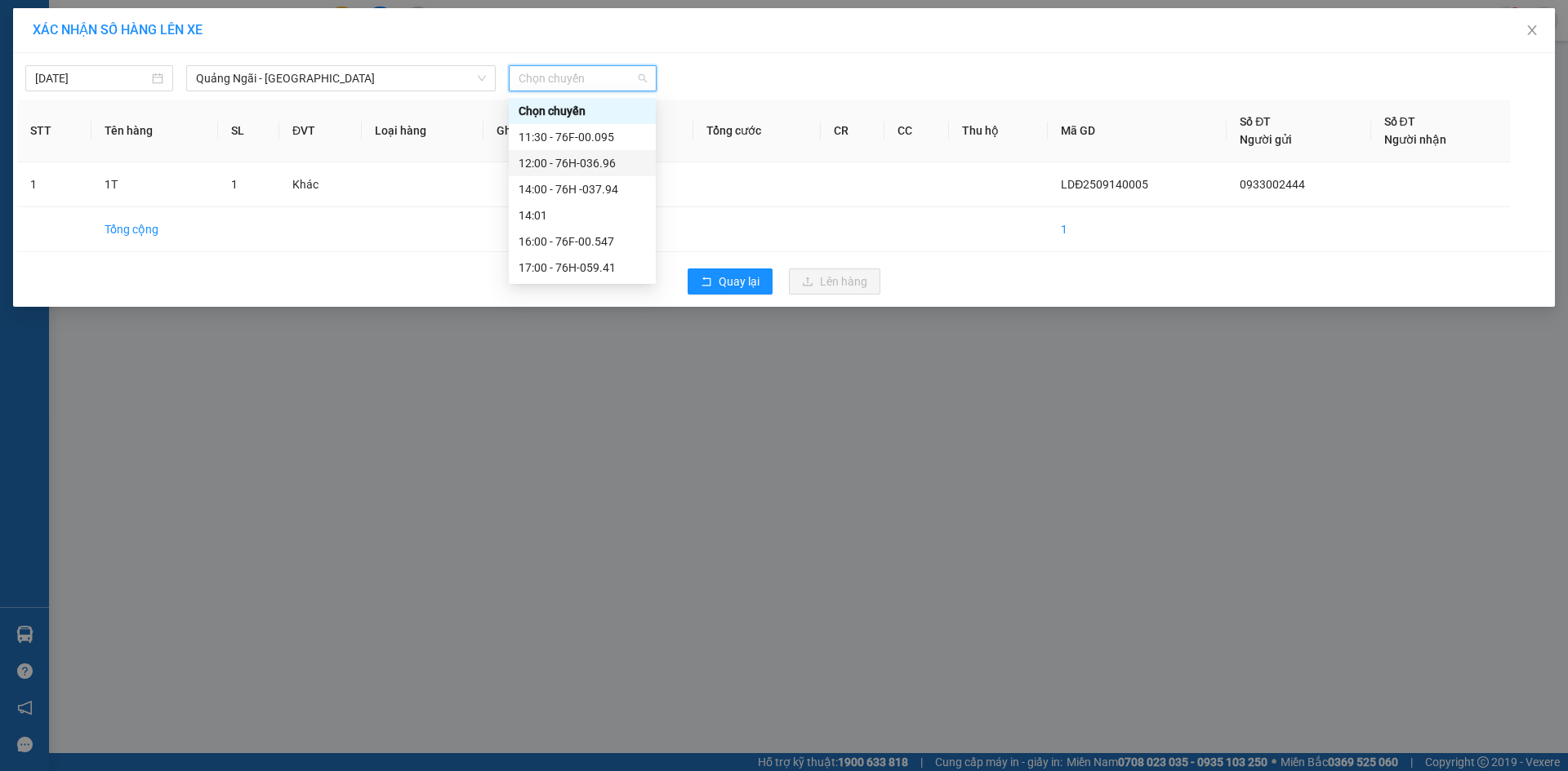
click at [615, 165] on div "12:00 - 76H-036.96" at bounding box center [582, 162] width 127 height 18
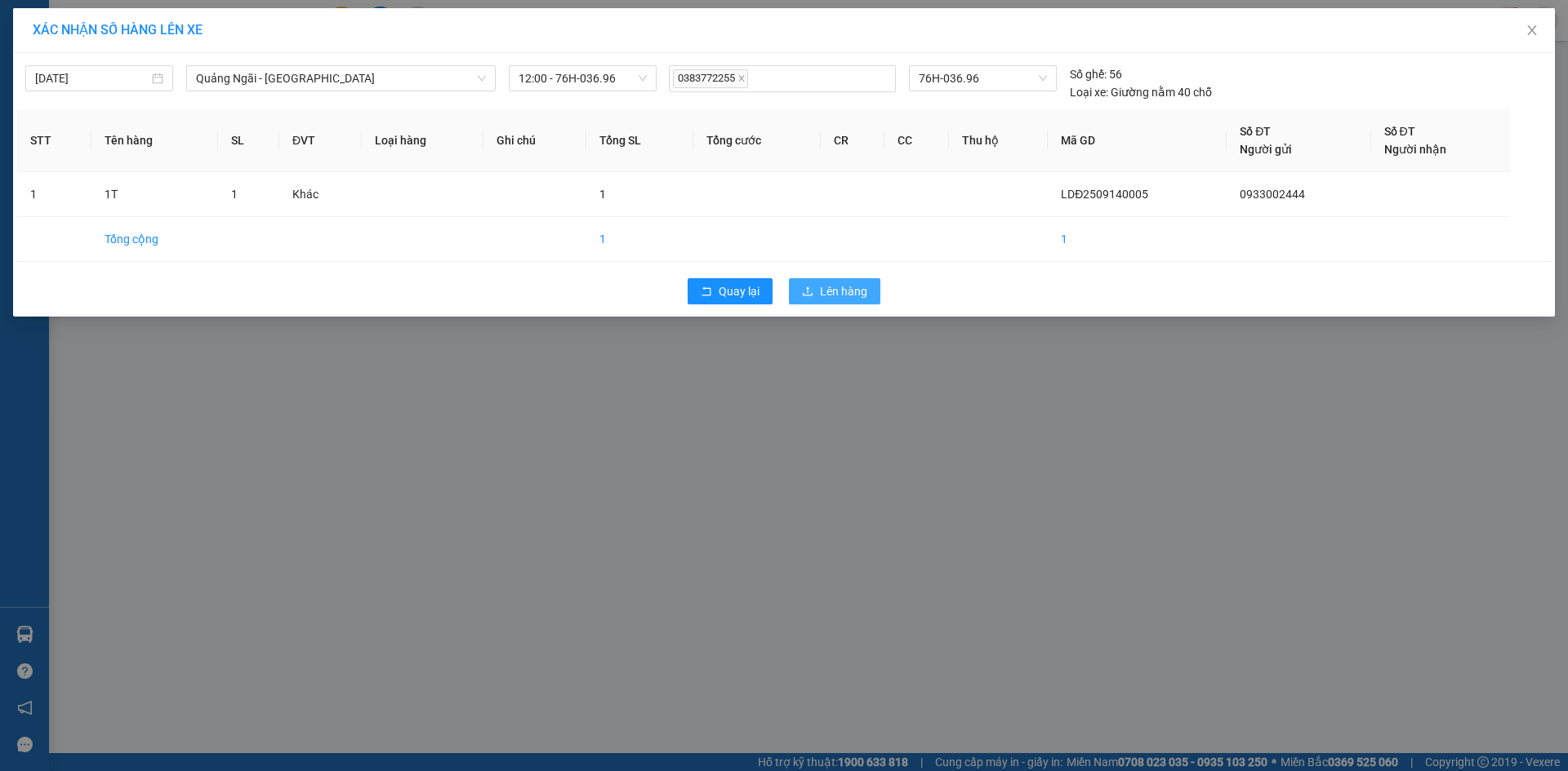
click at [861, 284] on span "Lên hàng" at bounding box center [844, 291] width 47 height 18
